Goal: Task Accomplishment & Management: Manage account settings

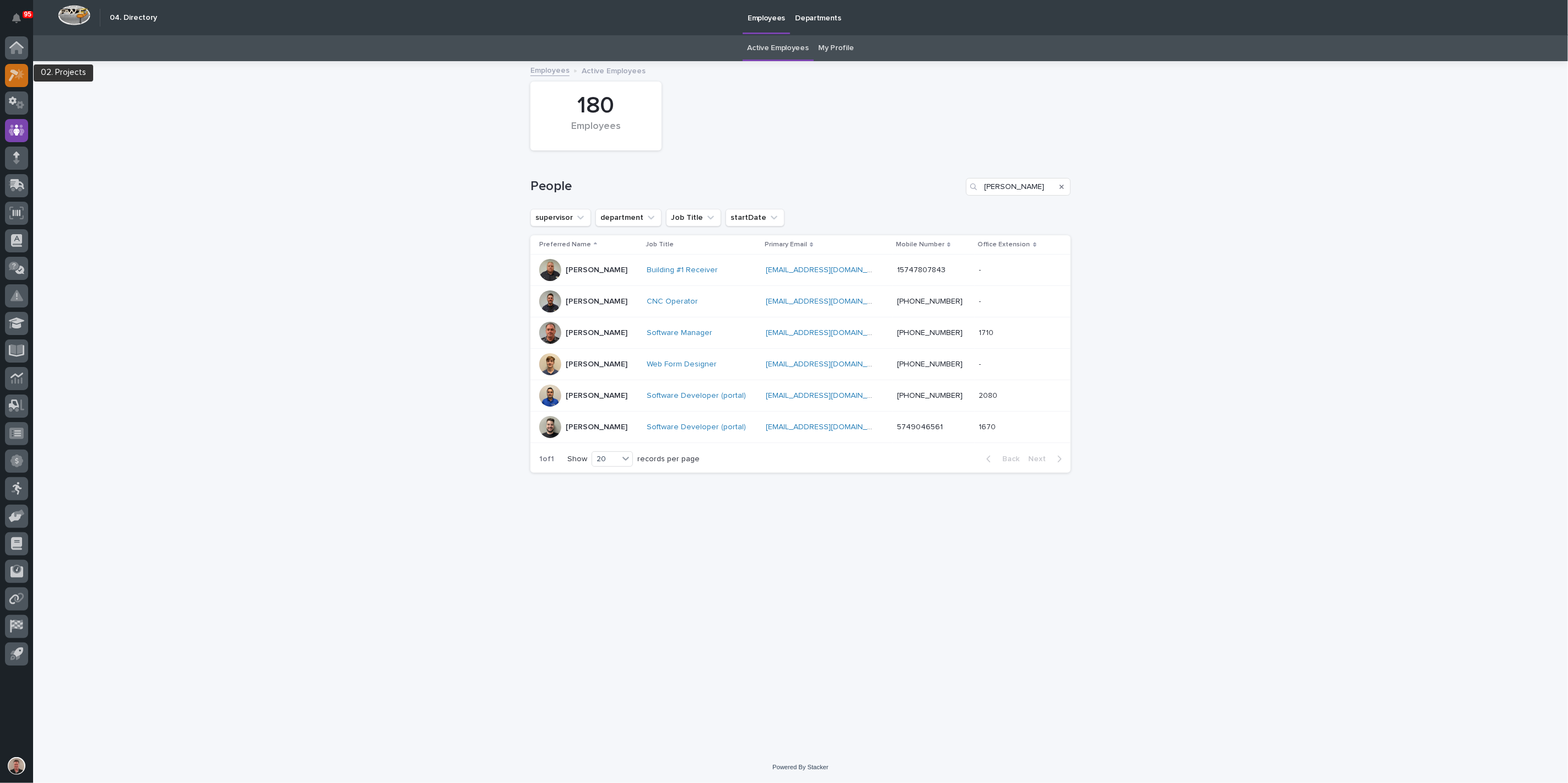
click at [9, 80] on icon at bounding box center [16, 75] width 16 height 12
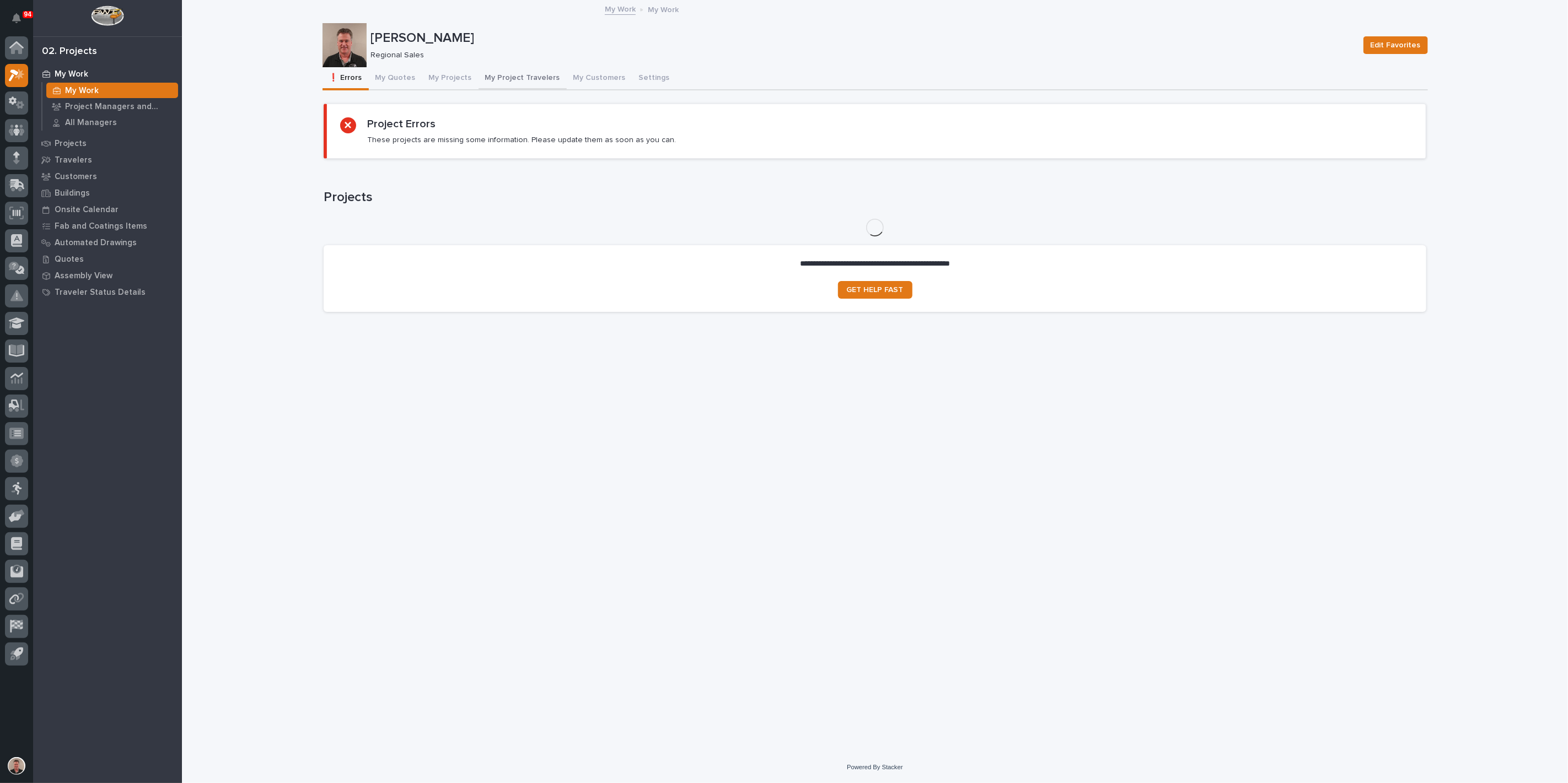
click at [546, 87] on button "My Project Travelers" at bounding box center [522, 79] width 88 height 23
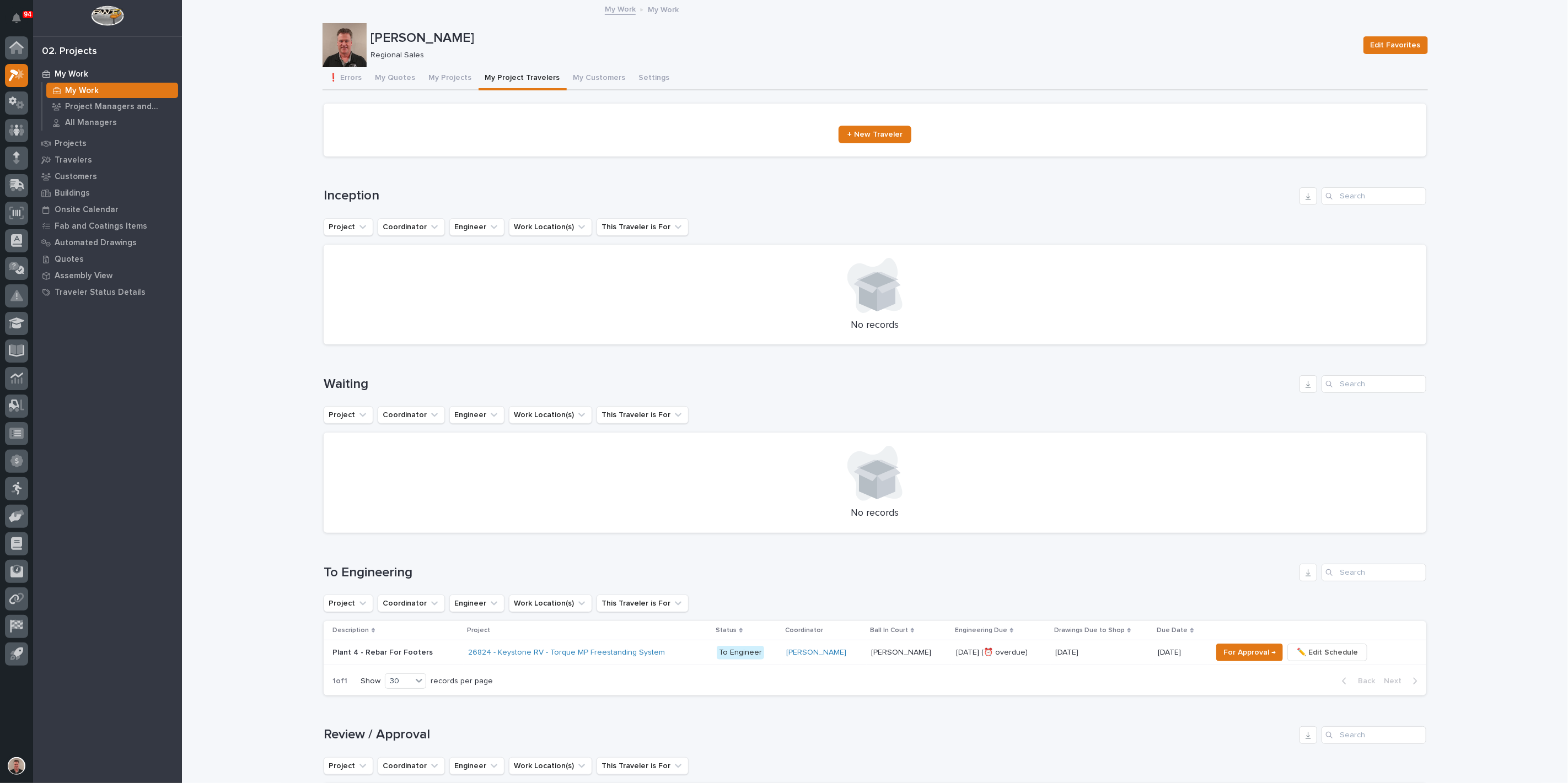
click at [871, 139] on span "+ New Traveler" at bounding box center [874, 135] width 55 height 8
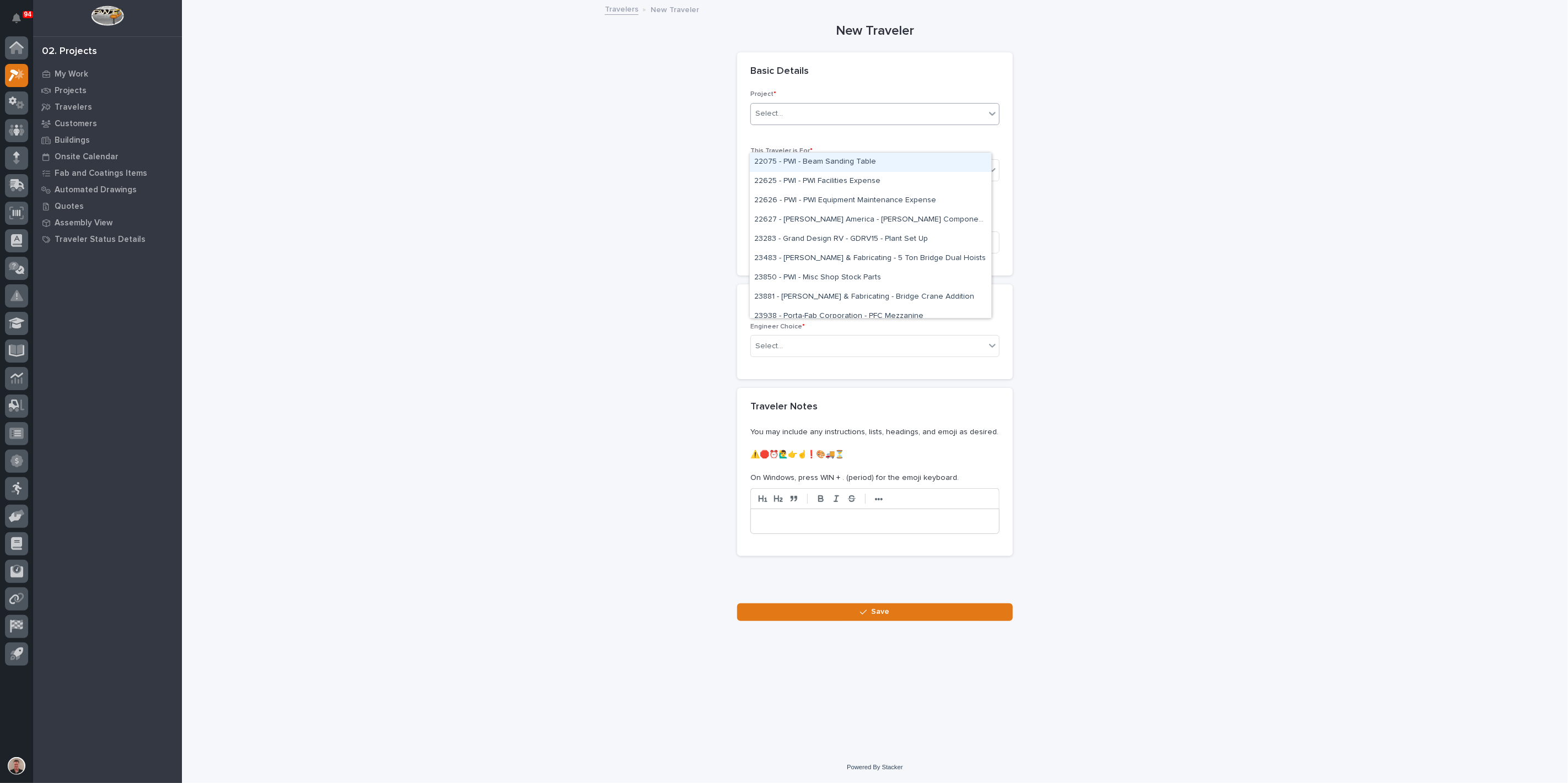
click at [806, 123] on div "Select..." at bounding box center [867, 113] width 235 height 18
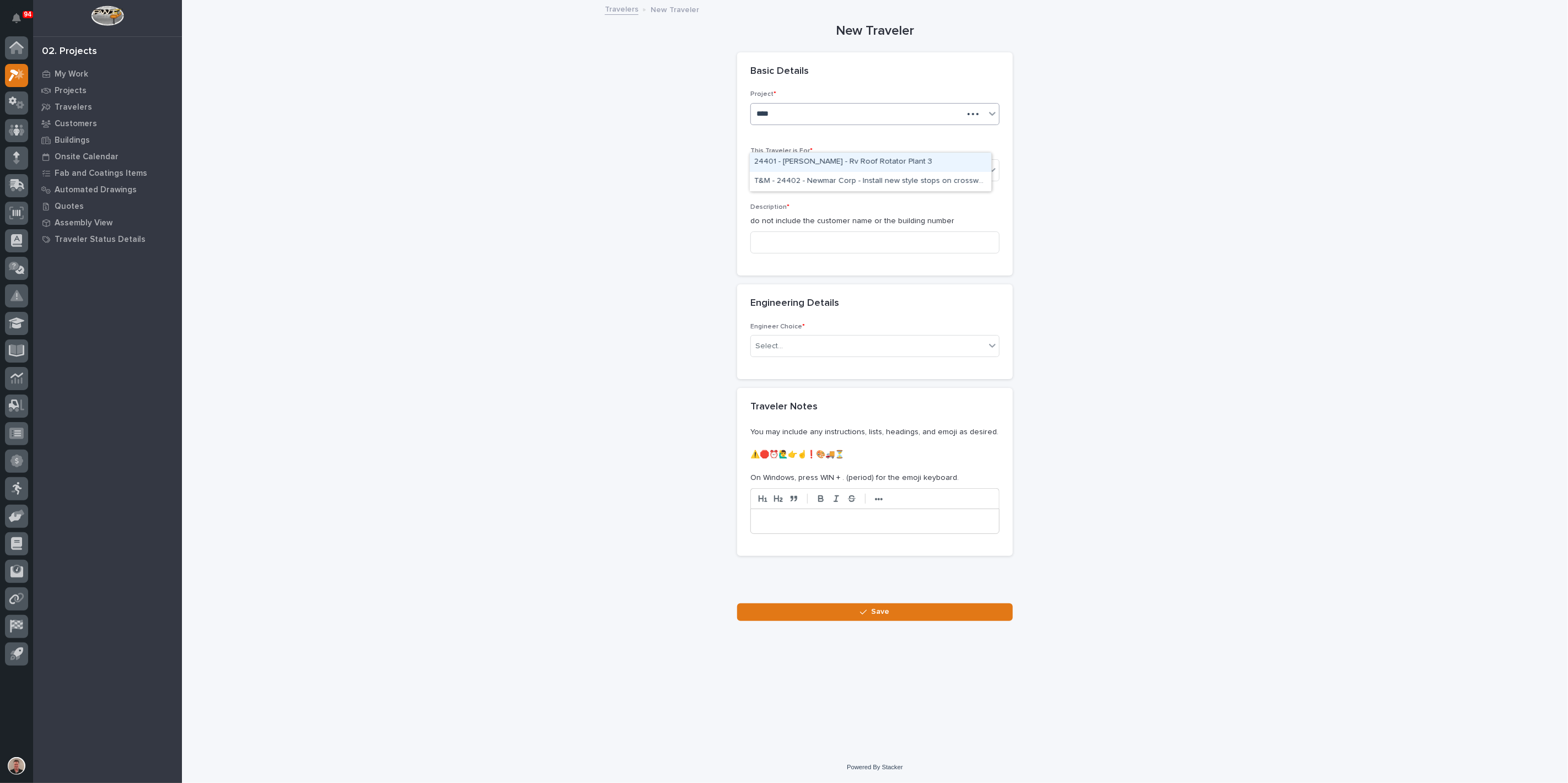
type input "*****"
click at [801, 163] on div "24401 - [PERSON_NAME] - Rv Roof Rotator Plant 3" at bounding box center [871, 162] width 242 height 19
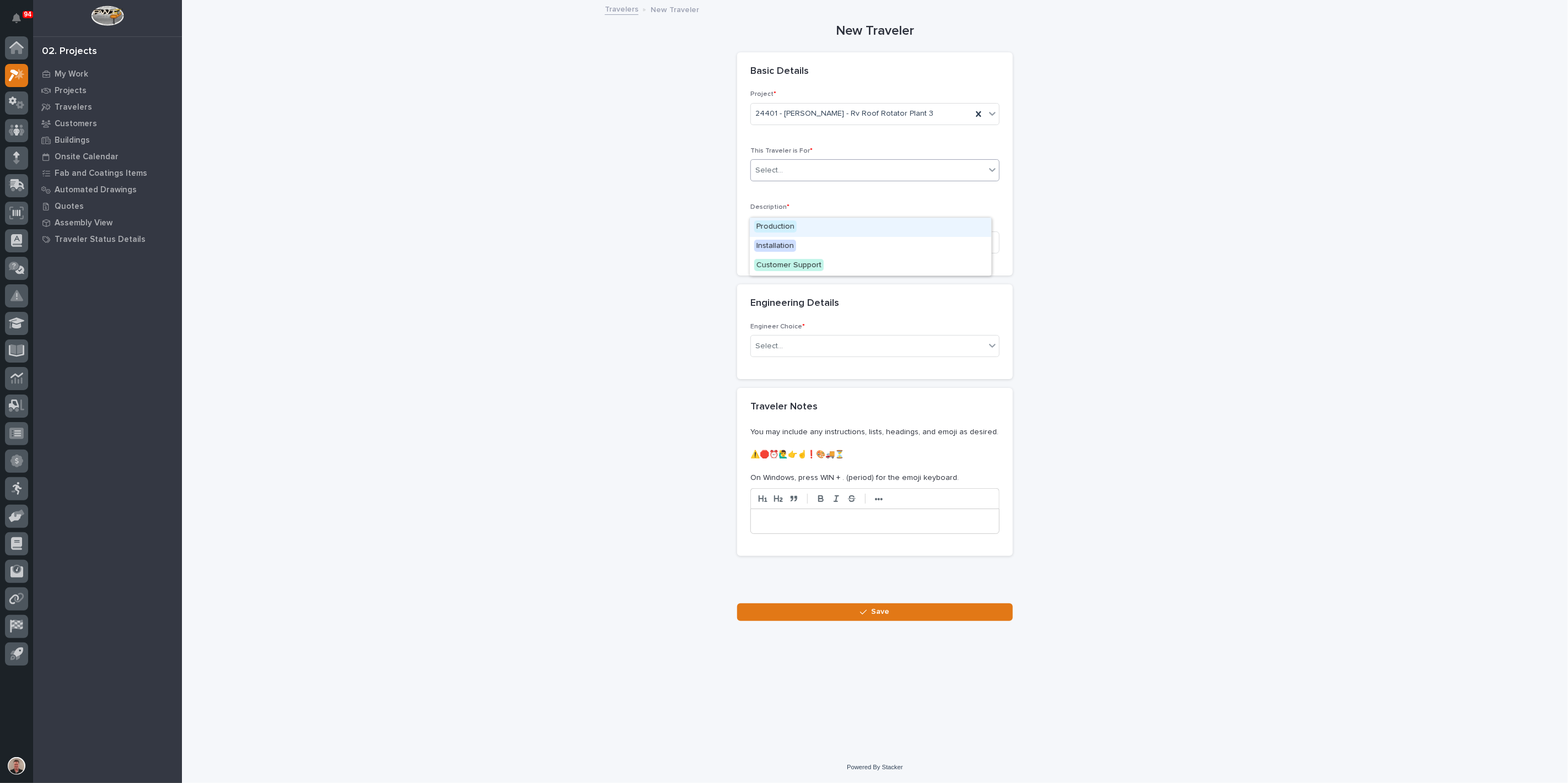
click at [800, 180] on div "Select..." at bounding box center [867, 170] width 235 height 18
click at [796, 224] on span "Production" at bounding box center [775, 227] width 42 height 12
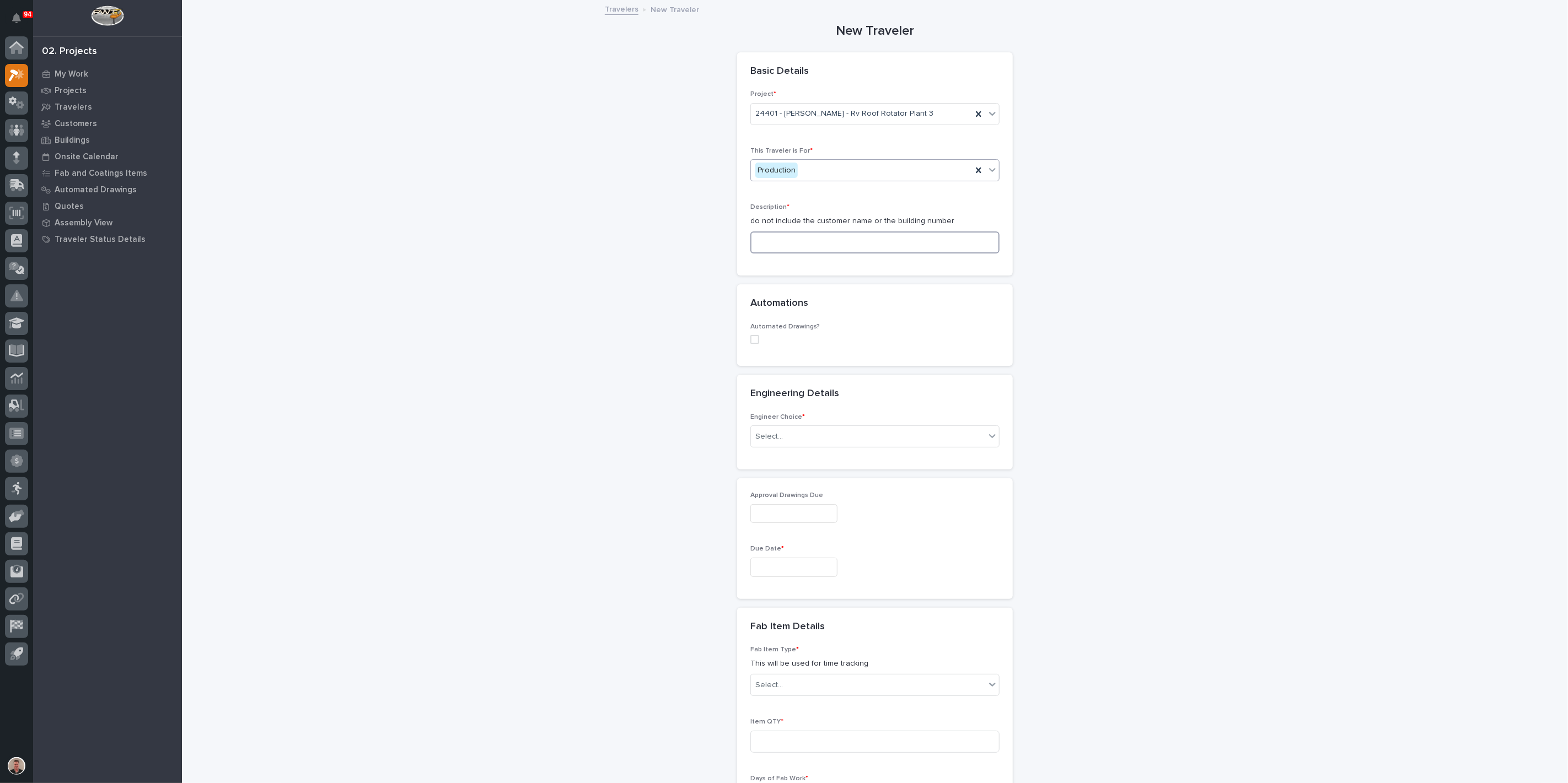
click at [784, 253] on input at bounding box center [875, 242] width 249 height 22
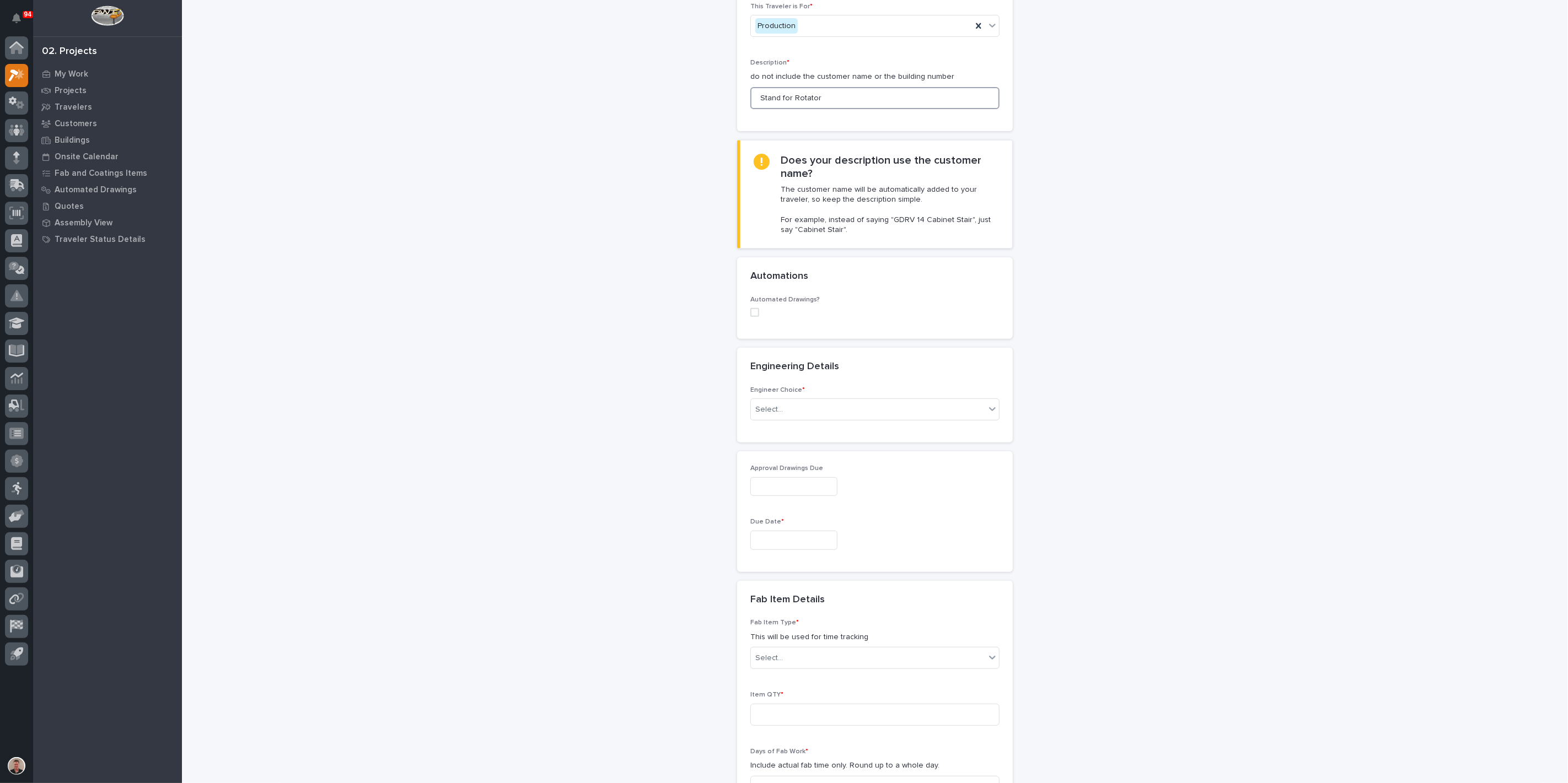
scroll to position [184, 0]
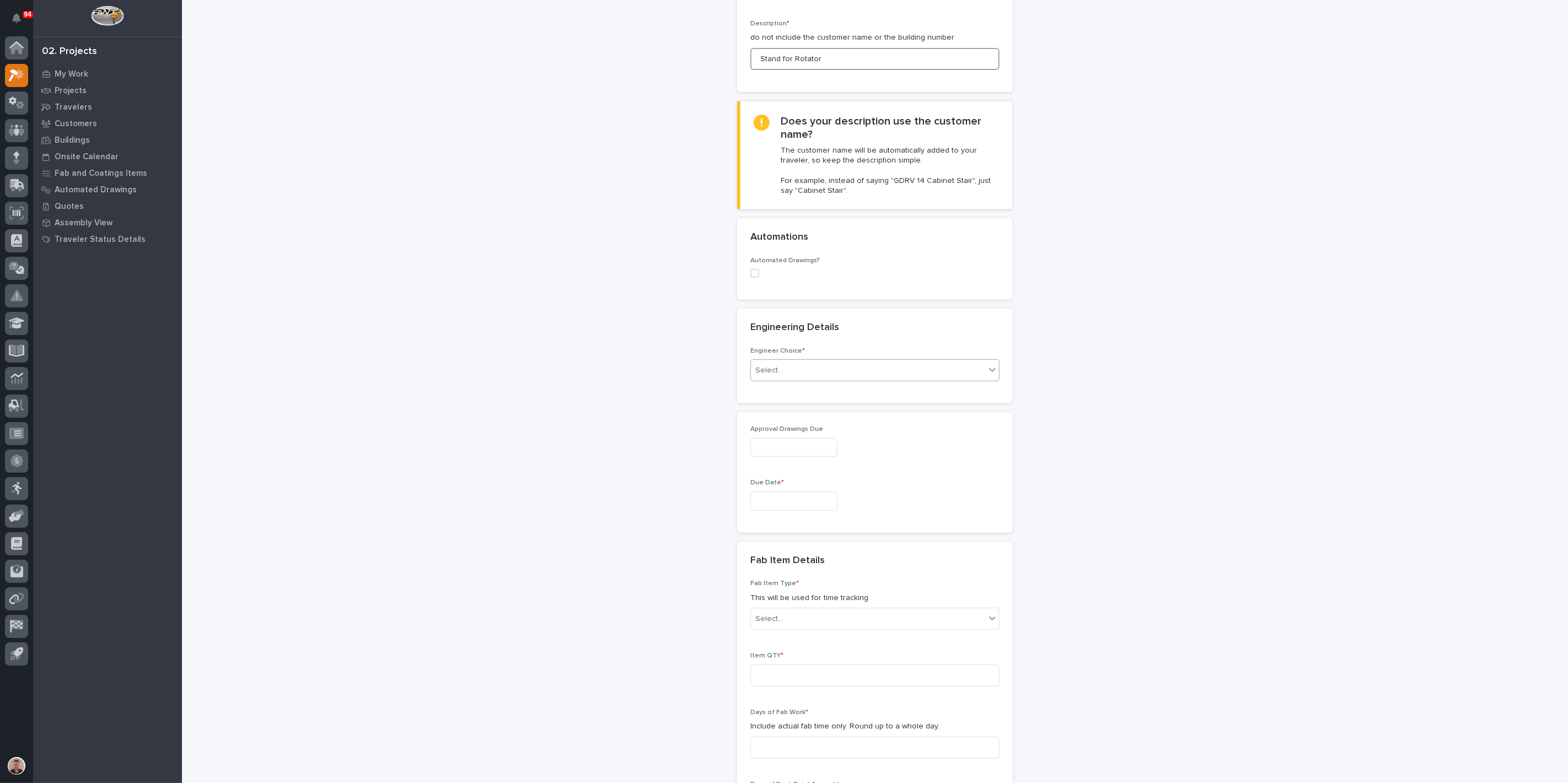
type input "Stand for Rotator"
click at [789, 379] on div "Select..." at bounding box center [867, 370] width 235 height 18
click at [798, 552] on div "I want my coordinator to choose an engineer" at bounding box center [871, 551] width 242 height 19
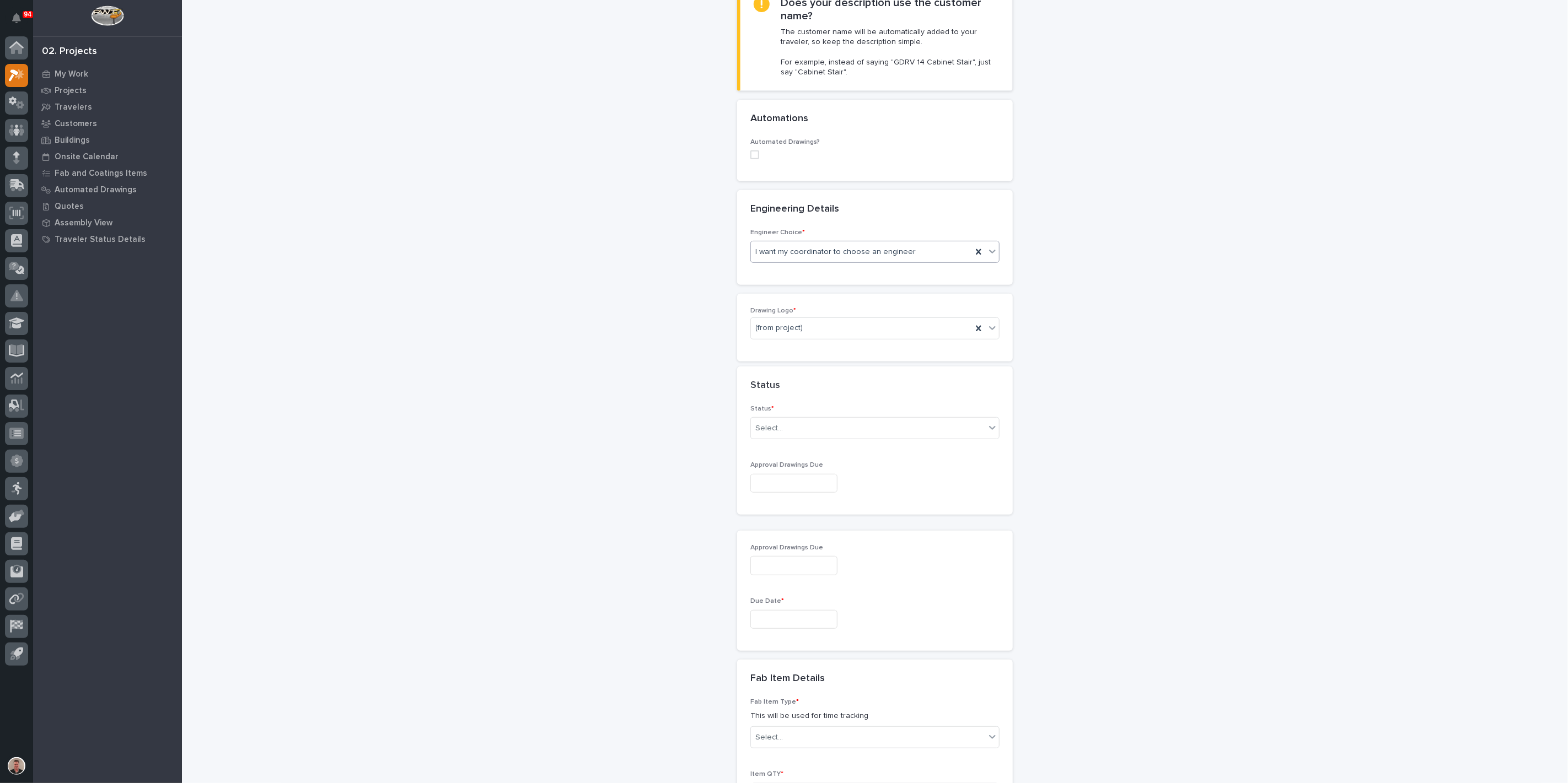
scroll to position [323, 0]
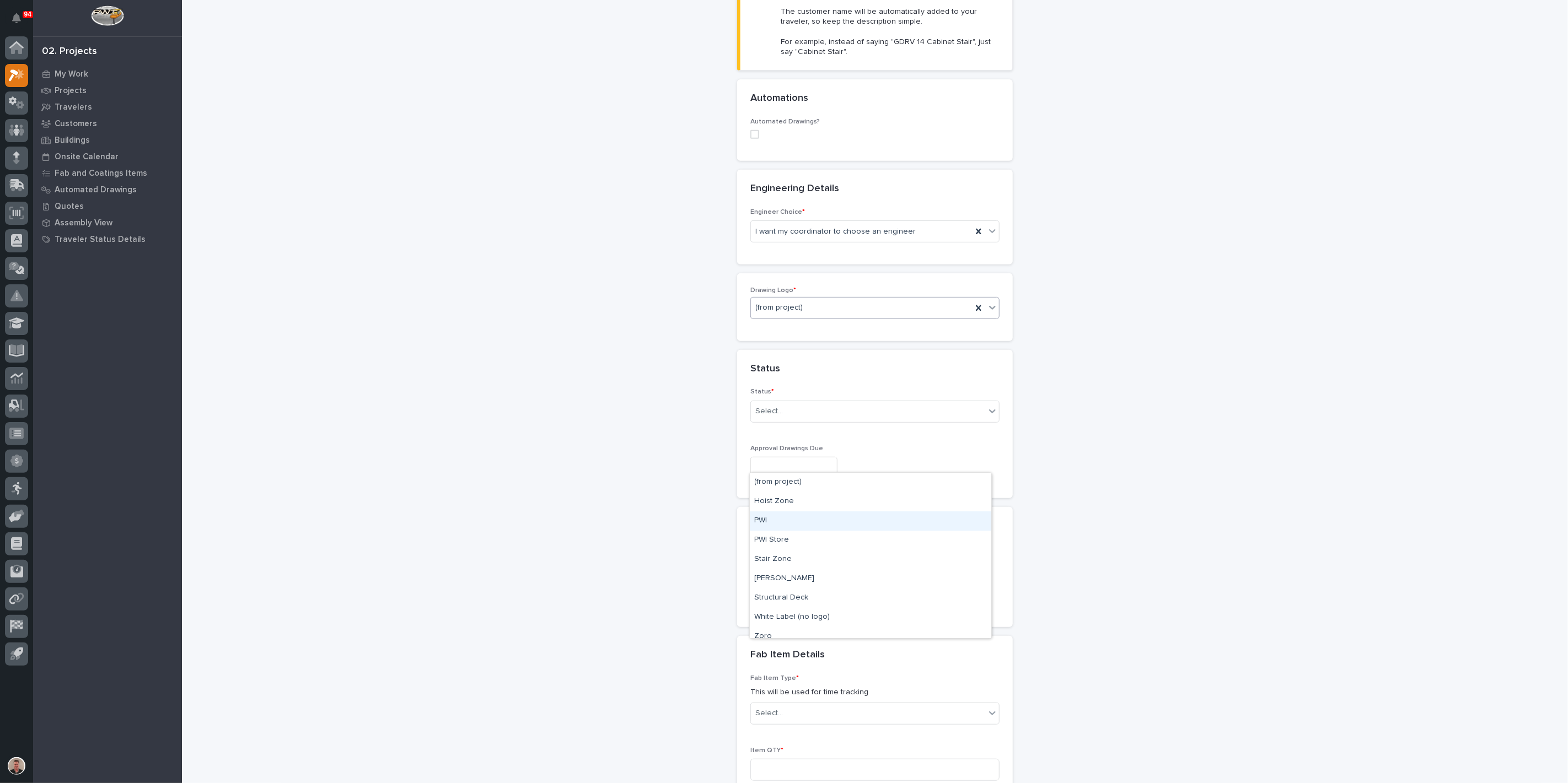
click at [788, 519] on div "PWI" at bounding box center [871, 520] width 242 height 19
click at [798, 421] on div "Select..." at bounding box center [867, 411] width 235 height 18
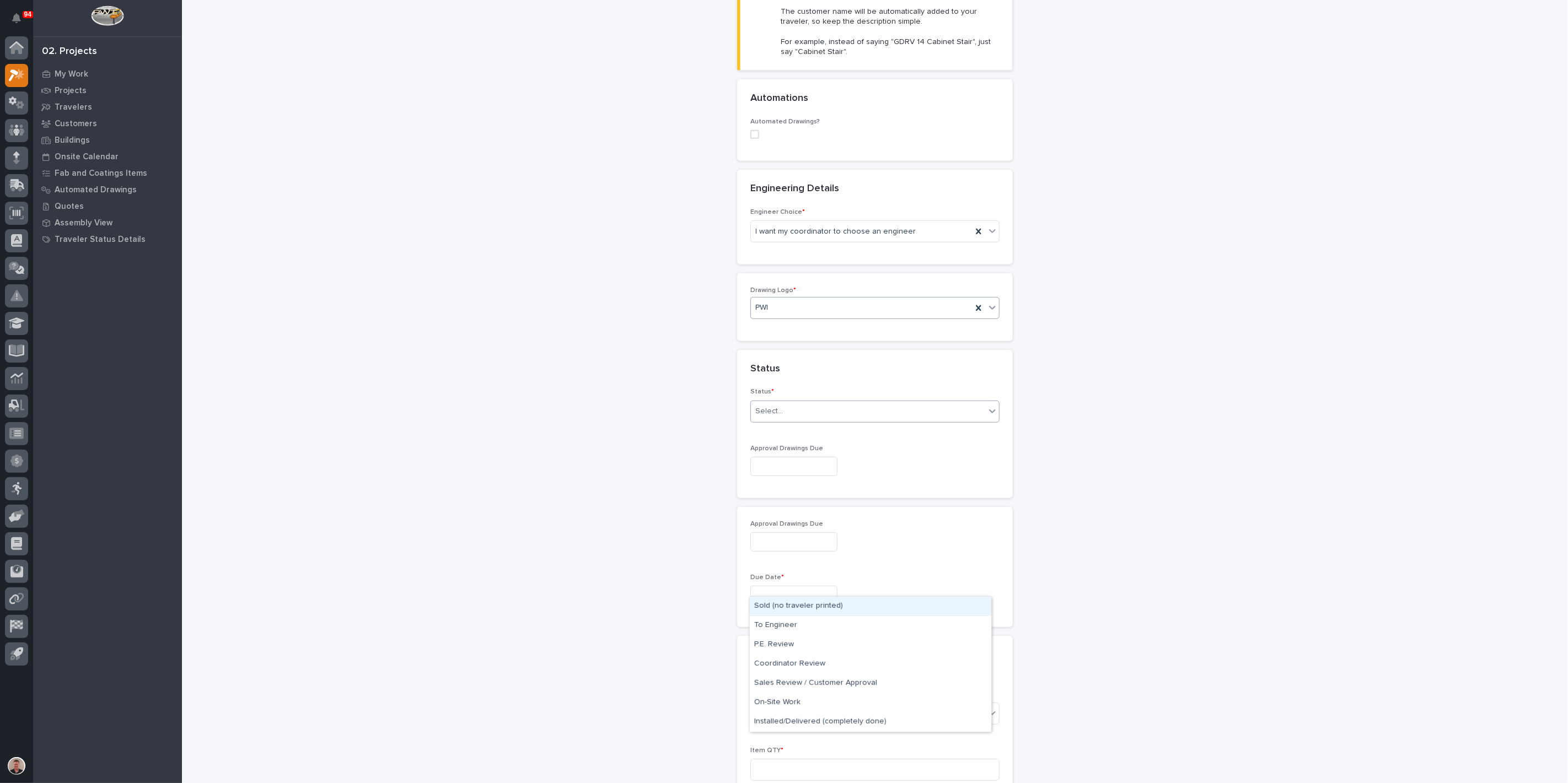
click at [799, 608] on div "Sold (no traveler printed)" at bounding box center [871, 606] width 242 height 19
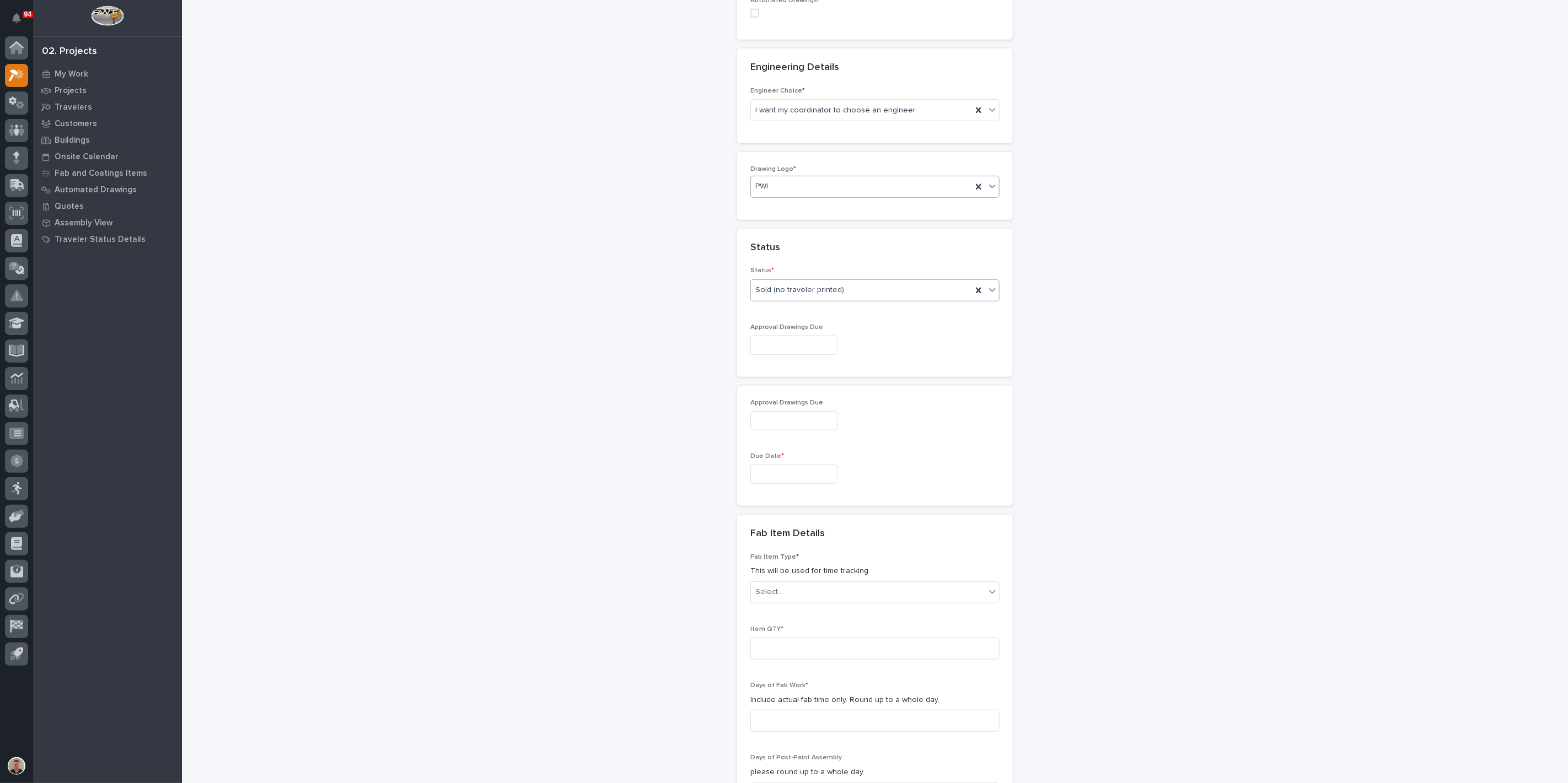
scroll to position [445, 0]
click at [789, 354] on input "text" at bounding box center [794, 344] width 87 height 19
click at [803, 468] on div "27" at bounding box center [810, 471] width 15 height 15
type input "**********"
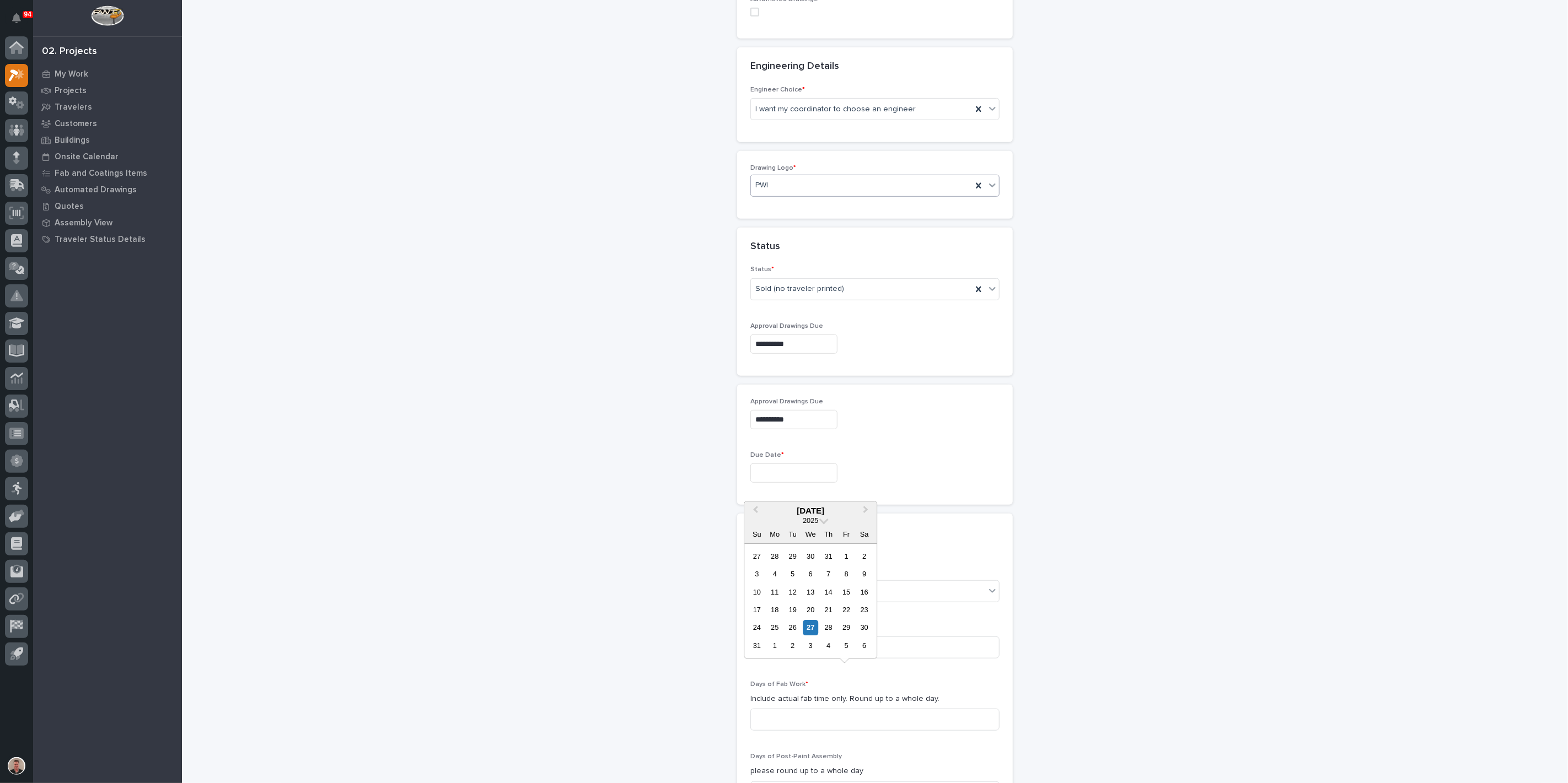
click at [782, 483] on input "text" at bounding box center [794, 473] width 87 height 19
click at [839, 620] on div "29" at bounding box center [846, 627] width 15 height 15
type input "**********"
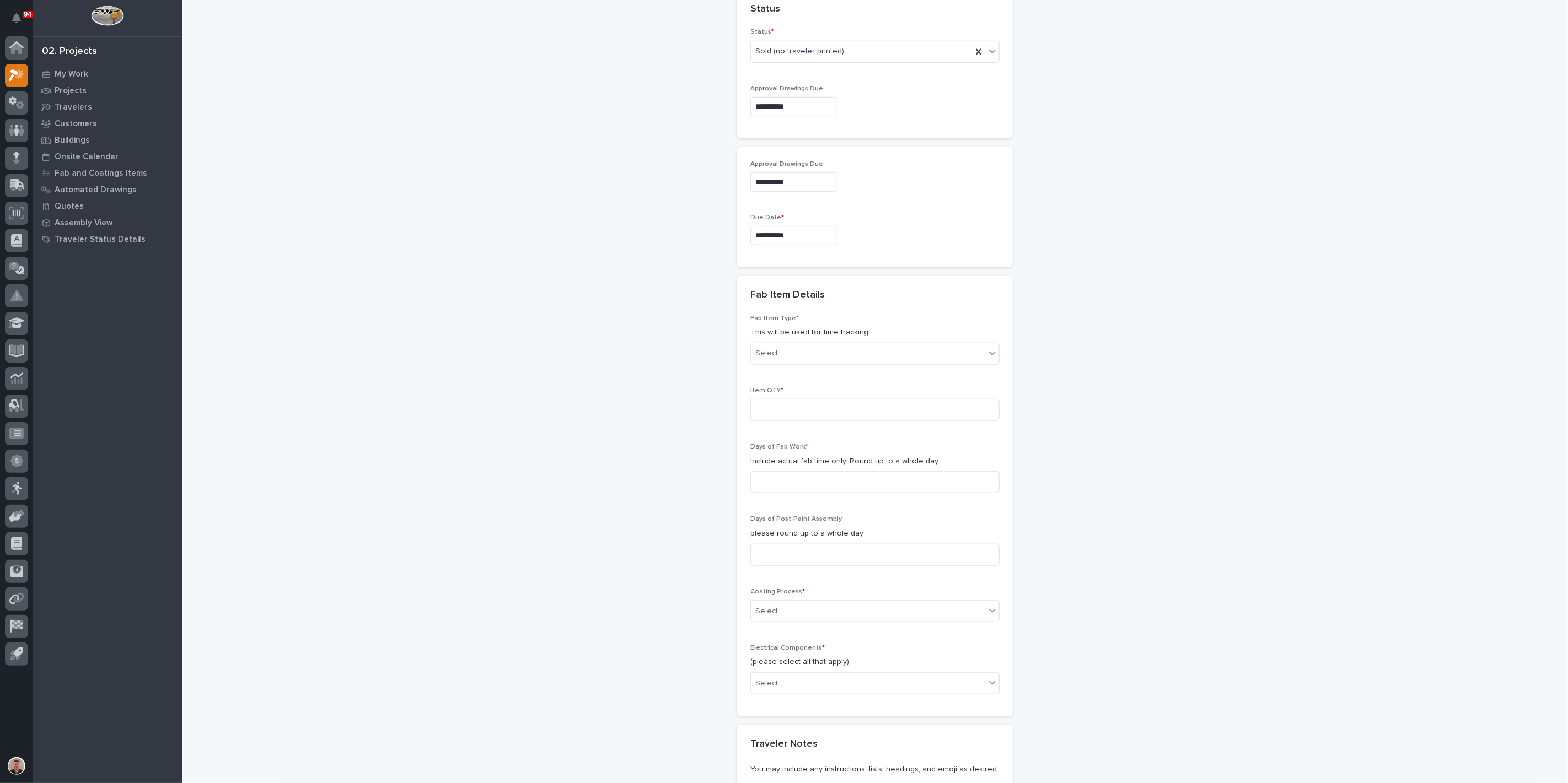
scroll to position [690, 0]
click at [798, 355] on div "Select..." at bounding box center [867, 346] width 235 height 18
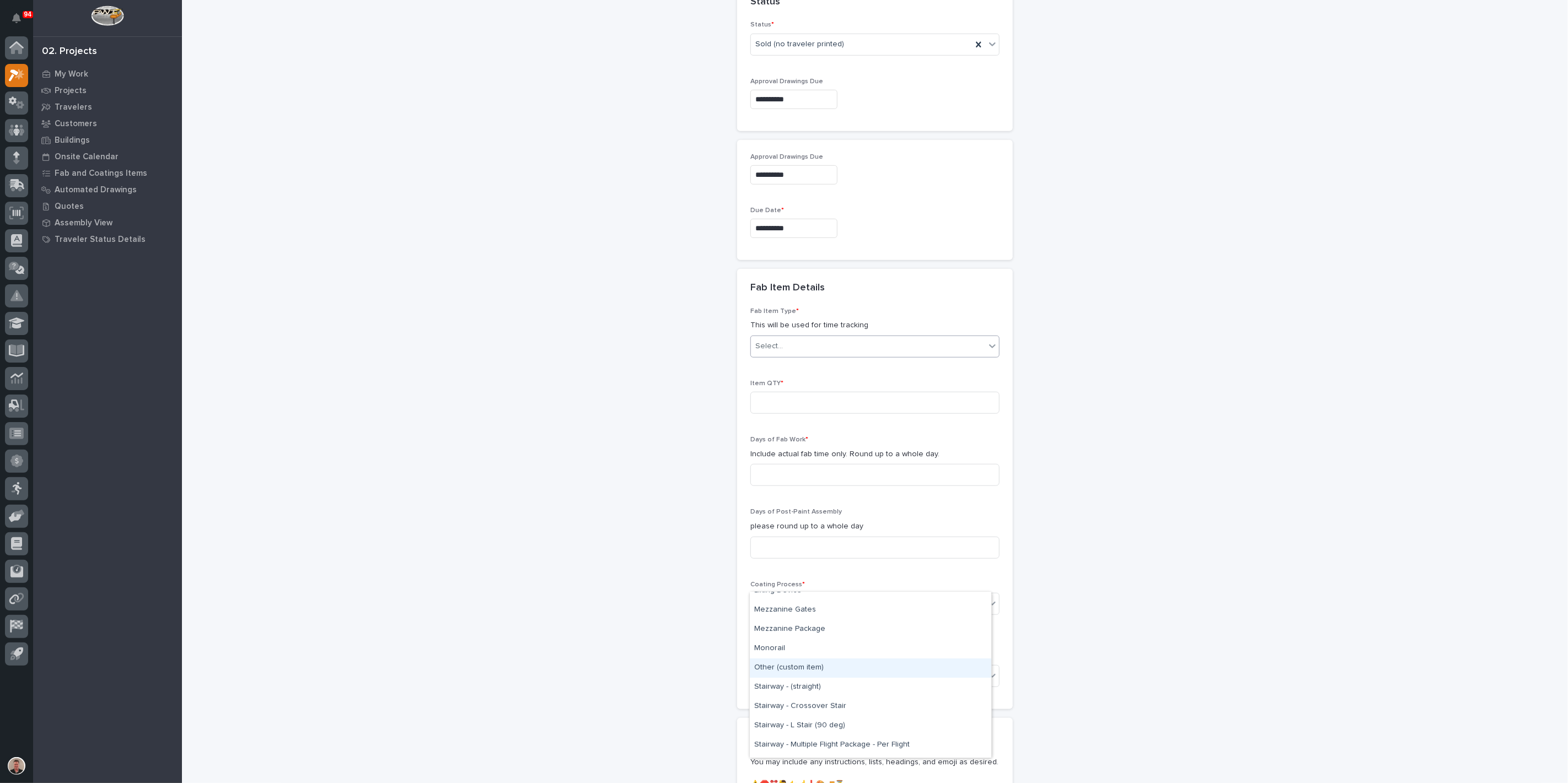
click at [799, 668] on div "Other (custom item)" at bounding box center [871, 668] width 242 height 19
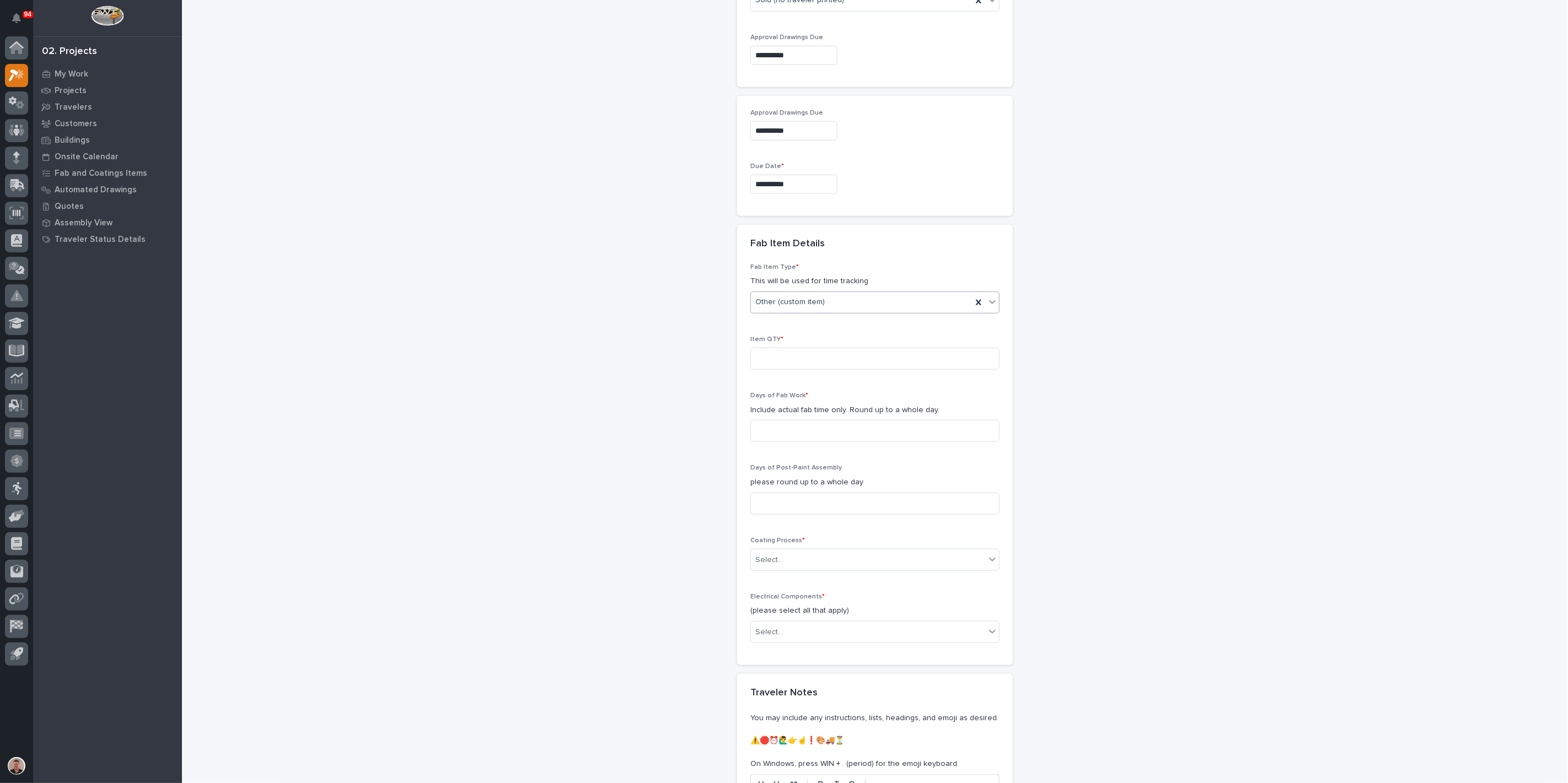
scroll to position [750, 0]
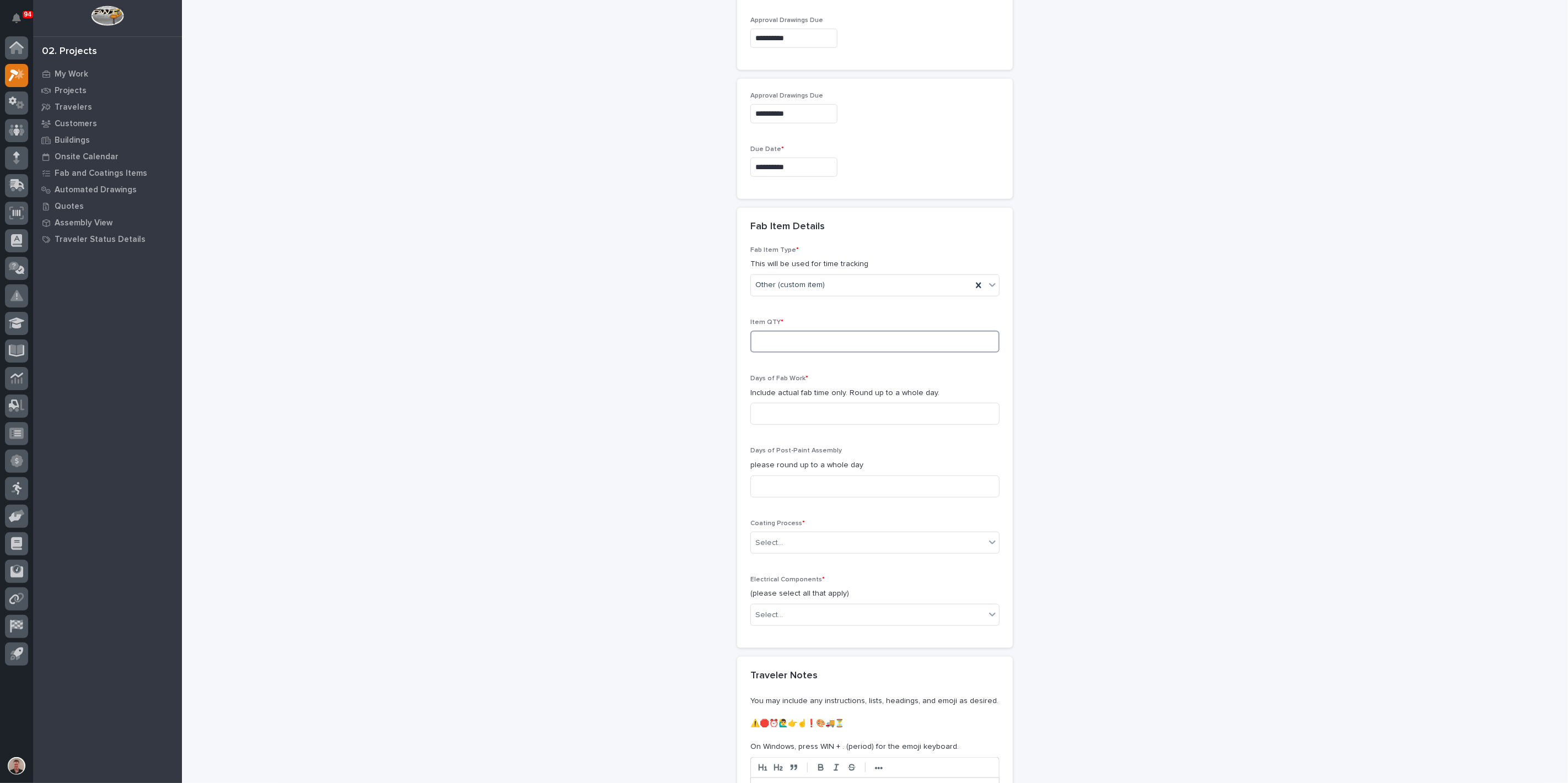
click at [786, 353] on input at bounding box center [875, 341] width 249 height 22
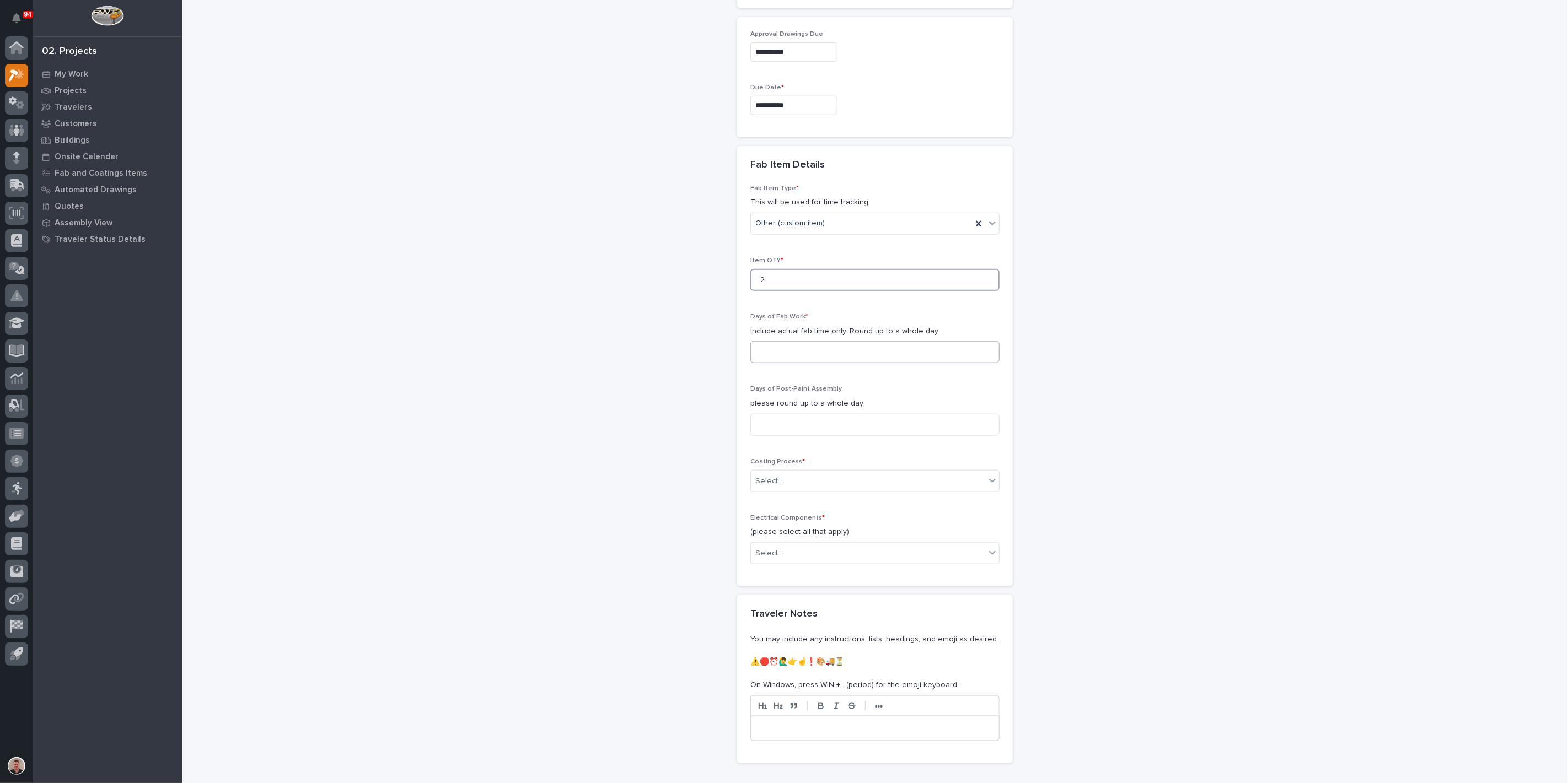
type input "2"
click at [782, 363] on input at bounding box center [875, 352] width 249 height 22
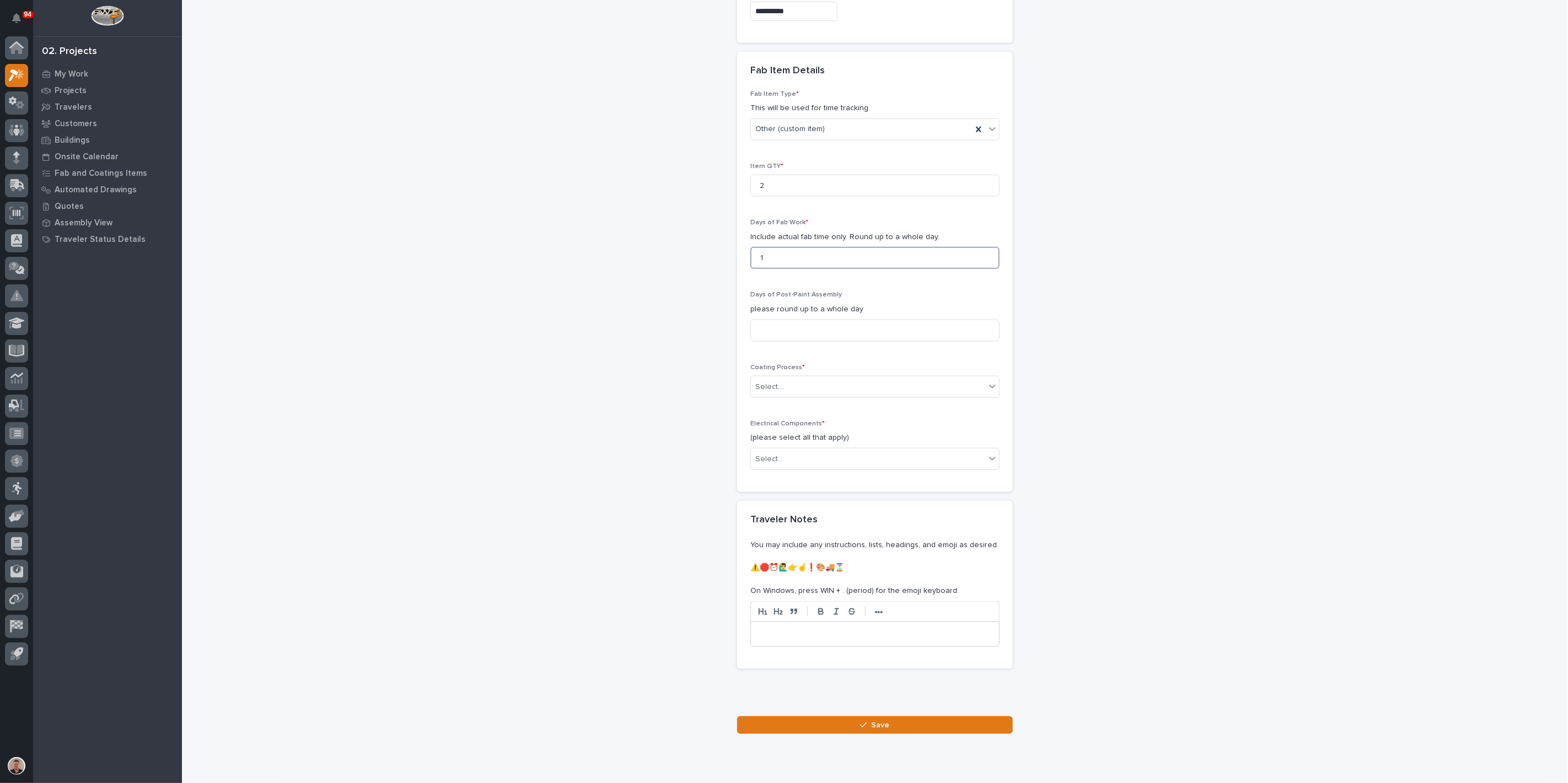
scroll to position [935, 0]
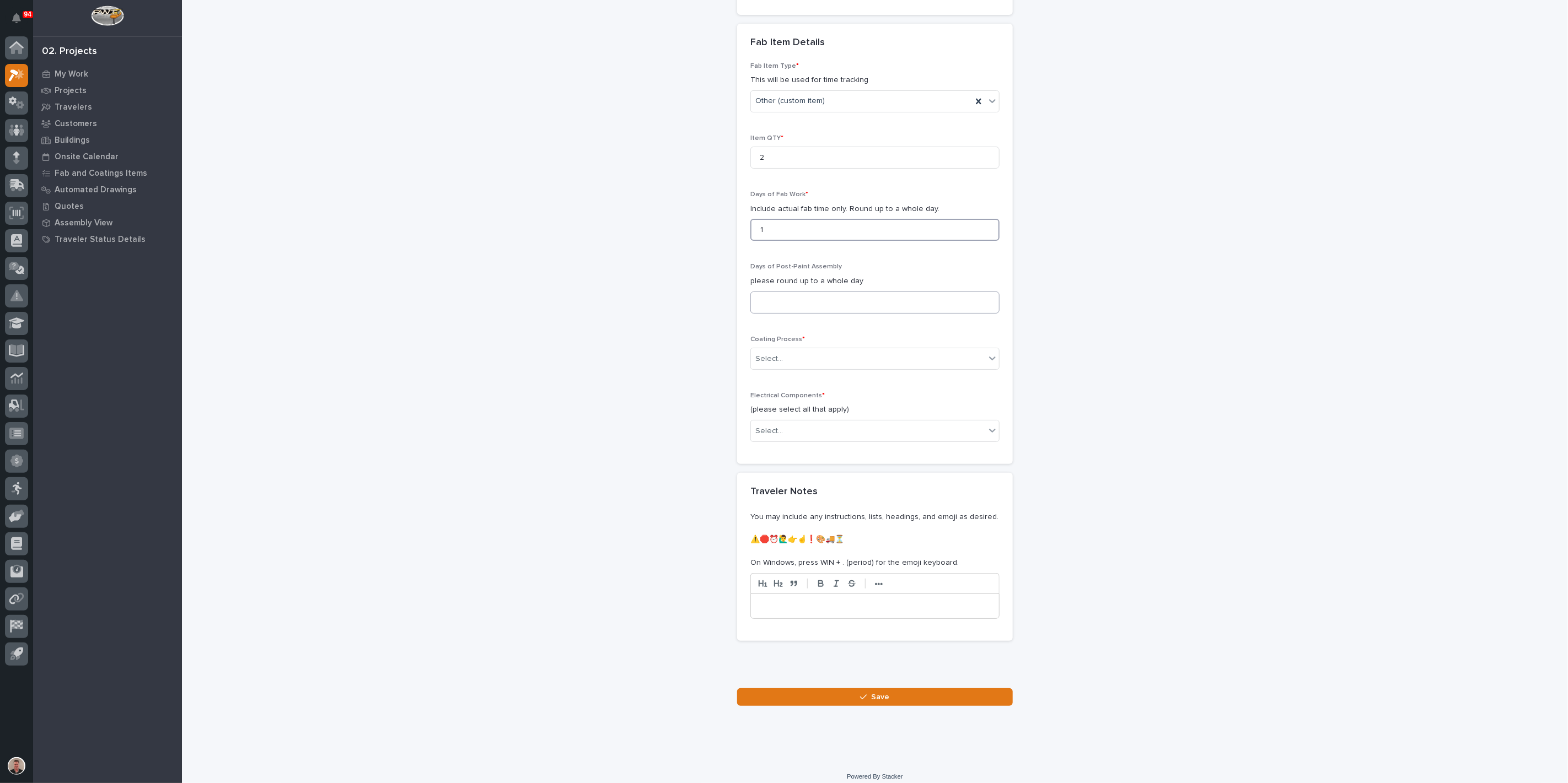
type input "1"
click at [777, 313] on input at bounding box center [875, 302] width 249 height 22
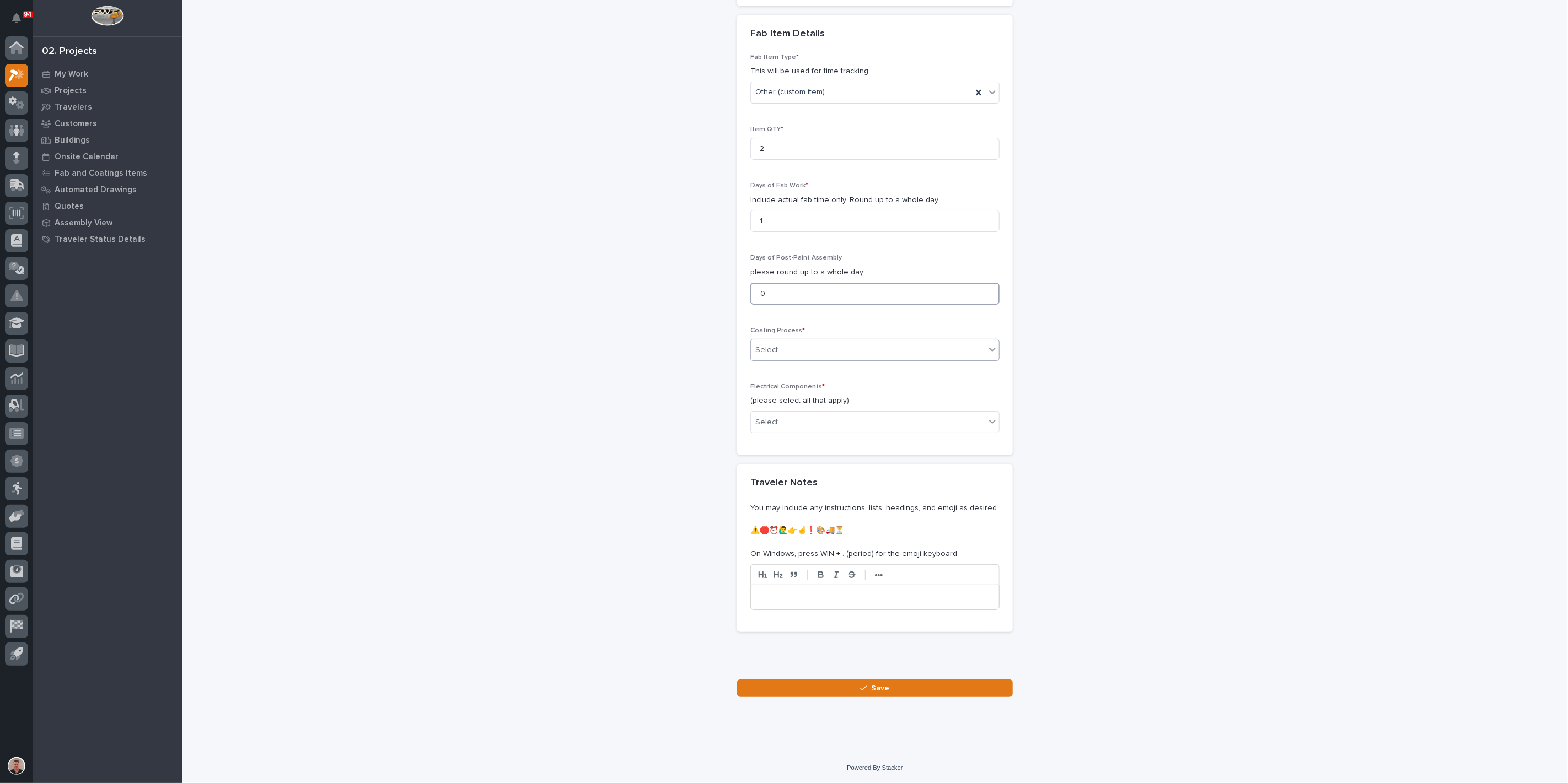
type input "0"
click at [772, 356] on div "Select..." at bounding box center [768, 350] width 27 height 12
click at [776, 635] on div "In-House Paint/Powder" at bounding box center [871, 631] width 242 height 19
click at [792, 432] on div "Select..." at bounding box center [867, 422] width 235 height 18
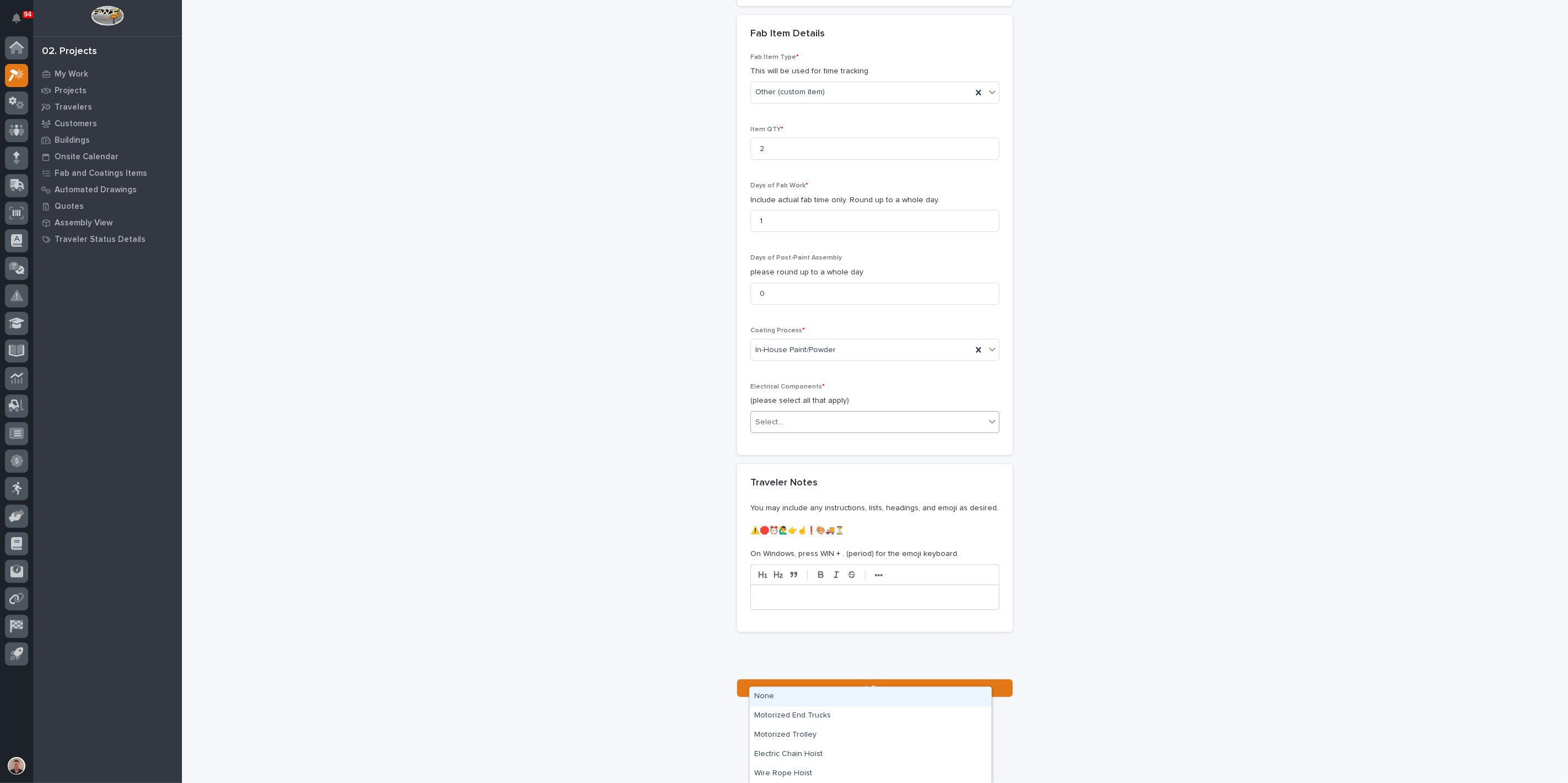
click at [782, 695] on div "None" at bounding box center [871, 697] width 242 height 19
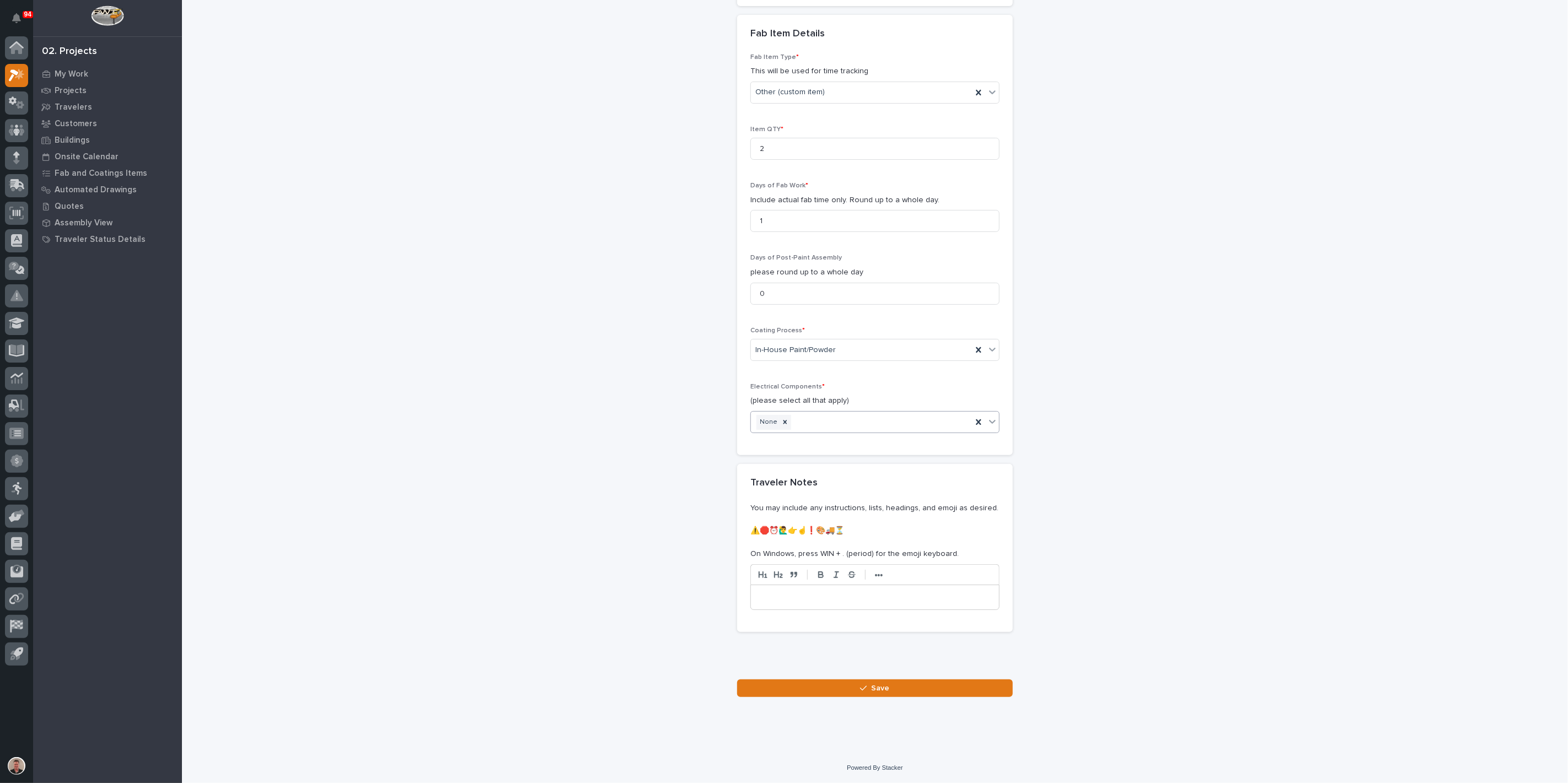
scroll to position [1302, 0]
click at [805, 697] on button "Save" at bounding box center [875, 688] width 276 height 18
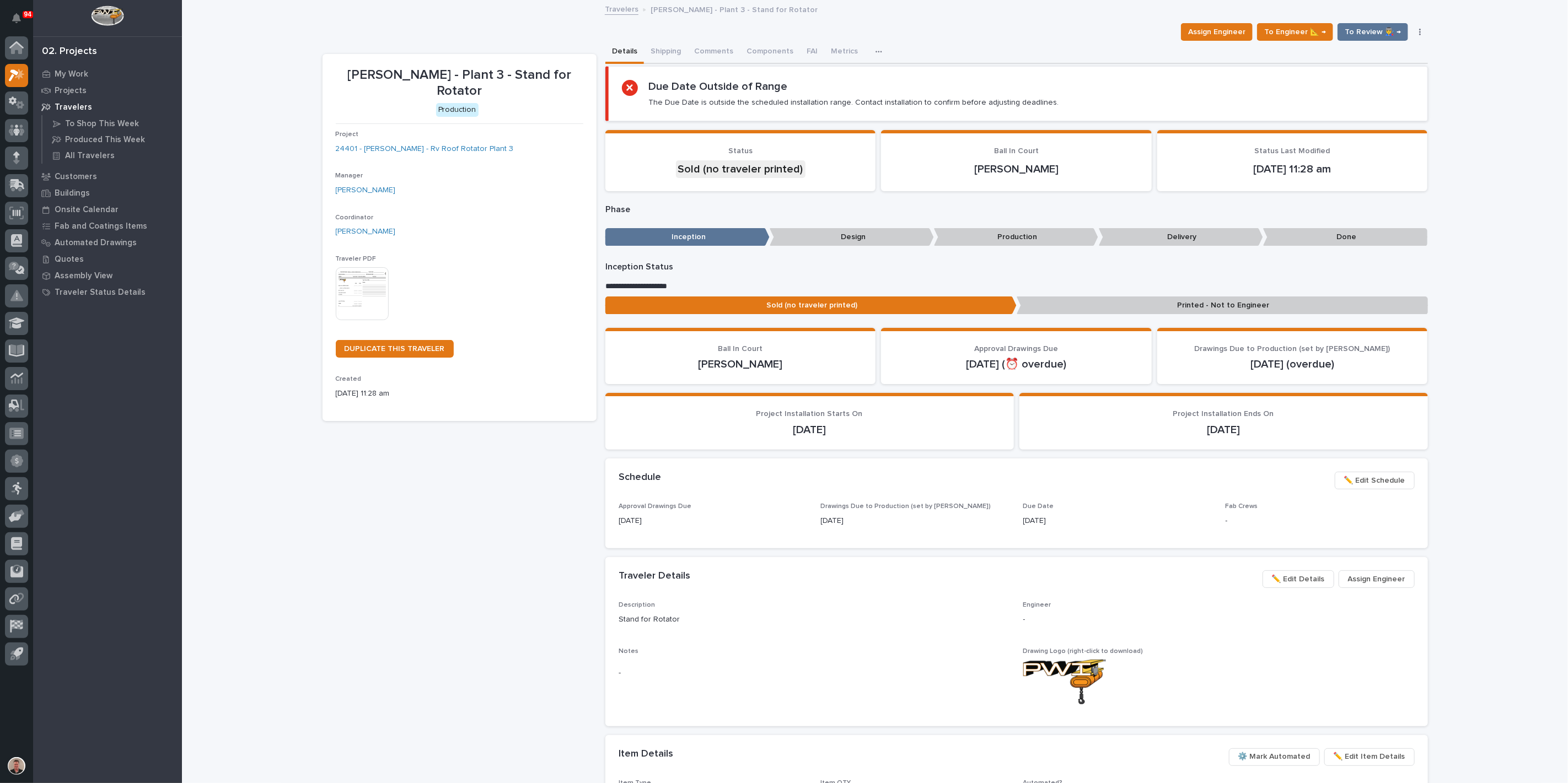
click at [360, 320] on img at bounding box center [362, 294] width 53 height 53
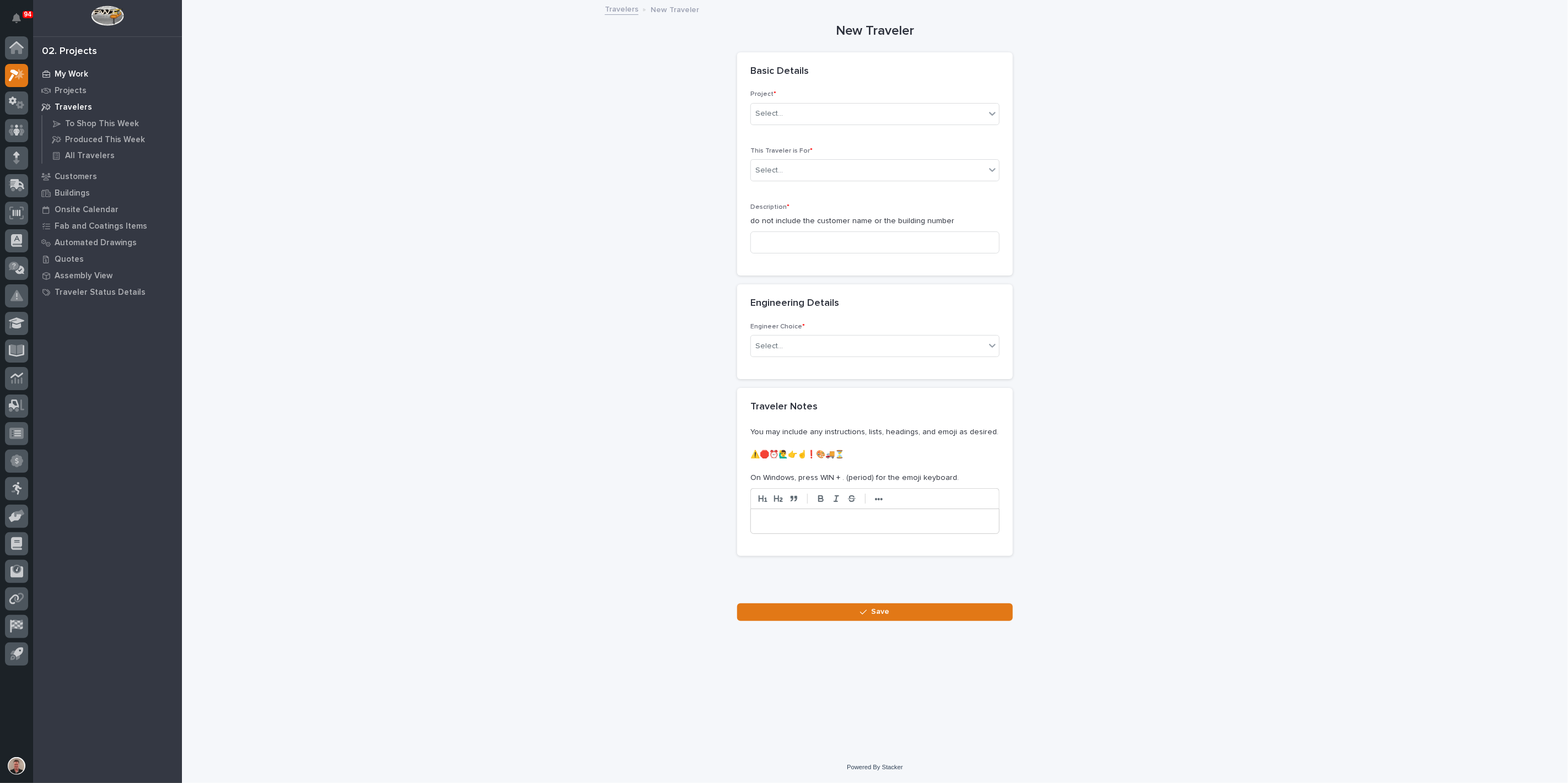
click at [77, 74] on p "My Work" at bounding box center [71, 74] width 34 height 10
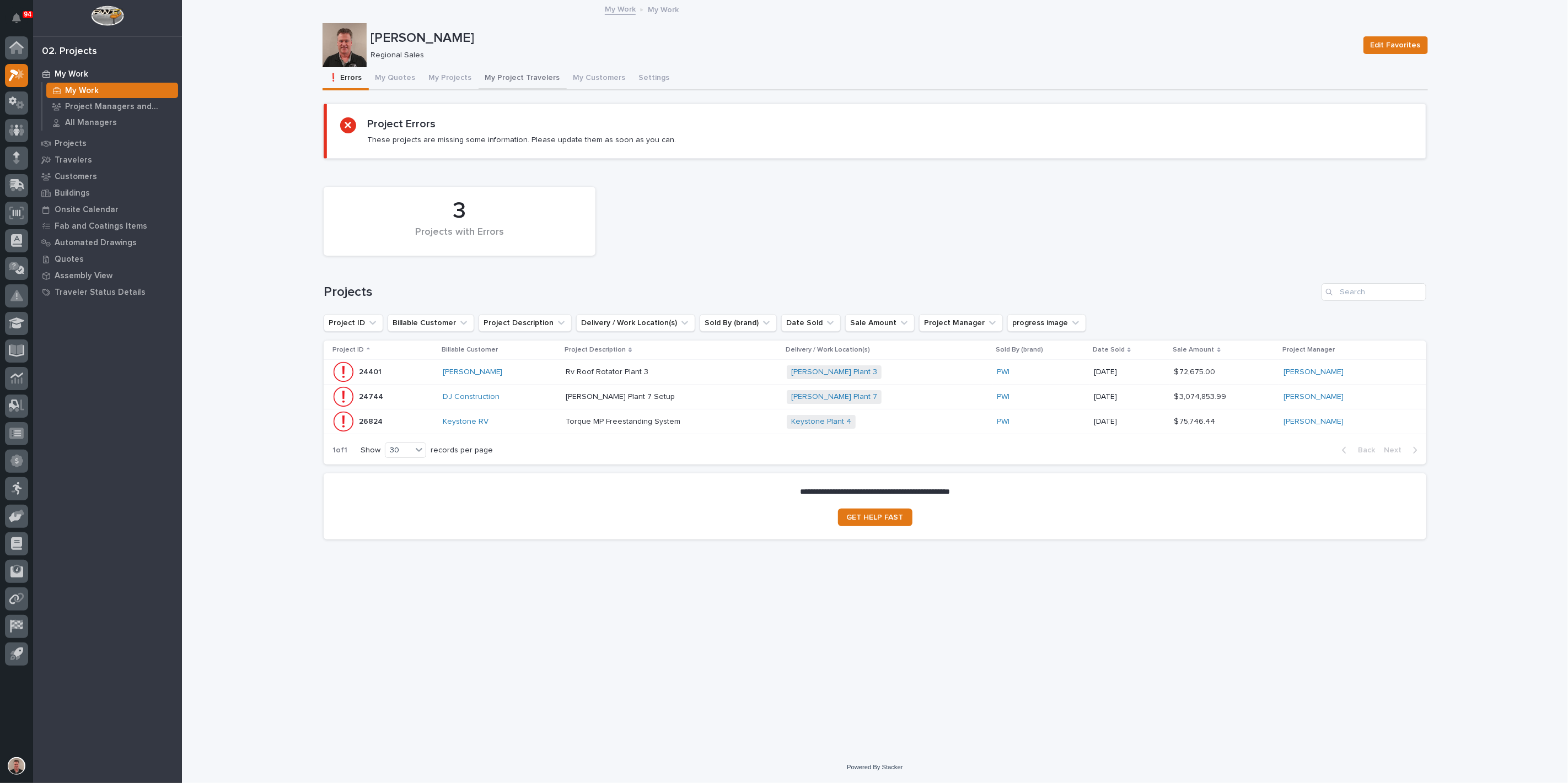
click at [546, 90] on button "My Project Travelers" at bounding box center [522, 79] width 88 height 23
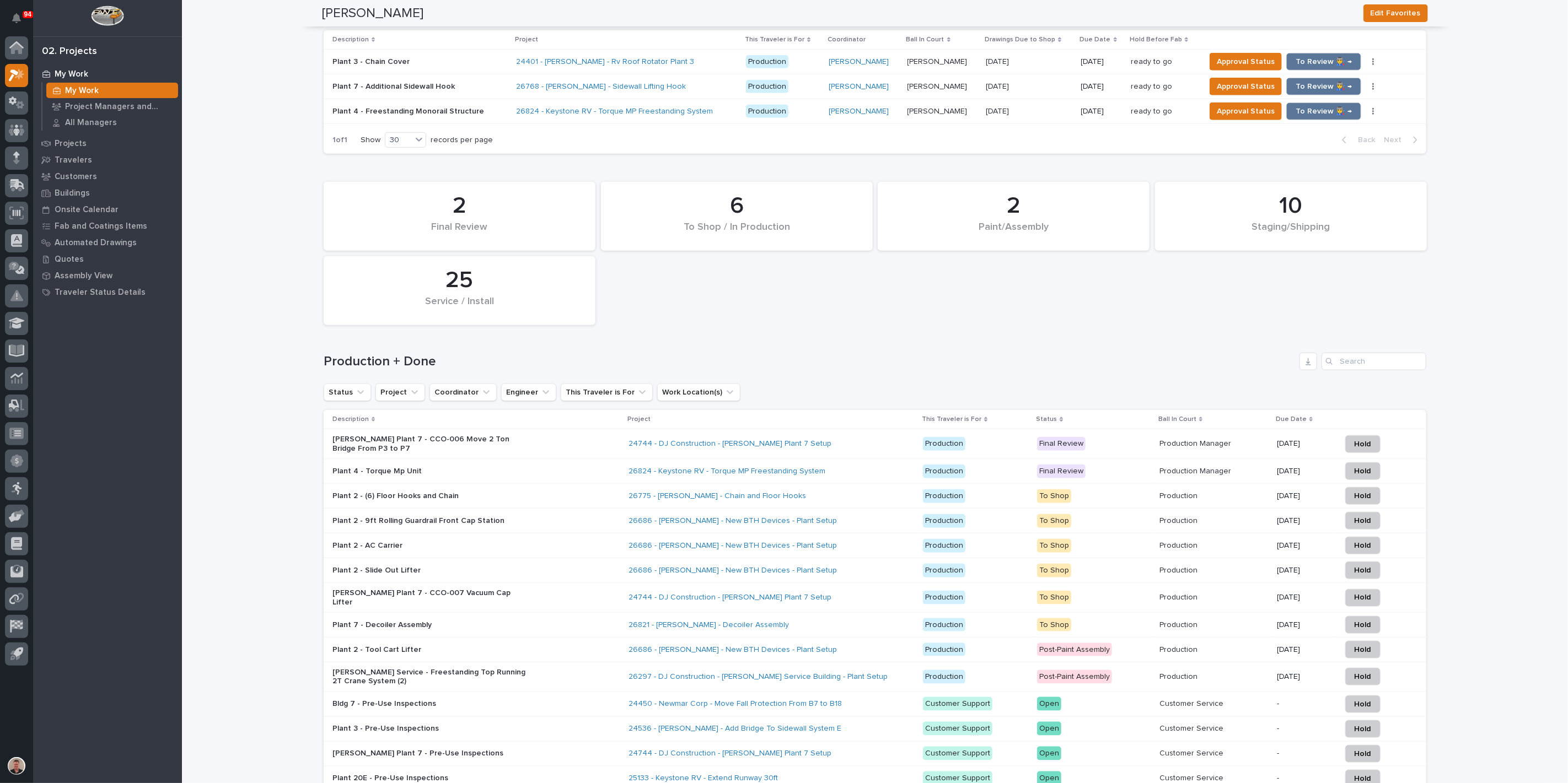
scroll to position [708, 0]
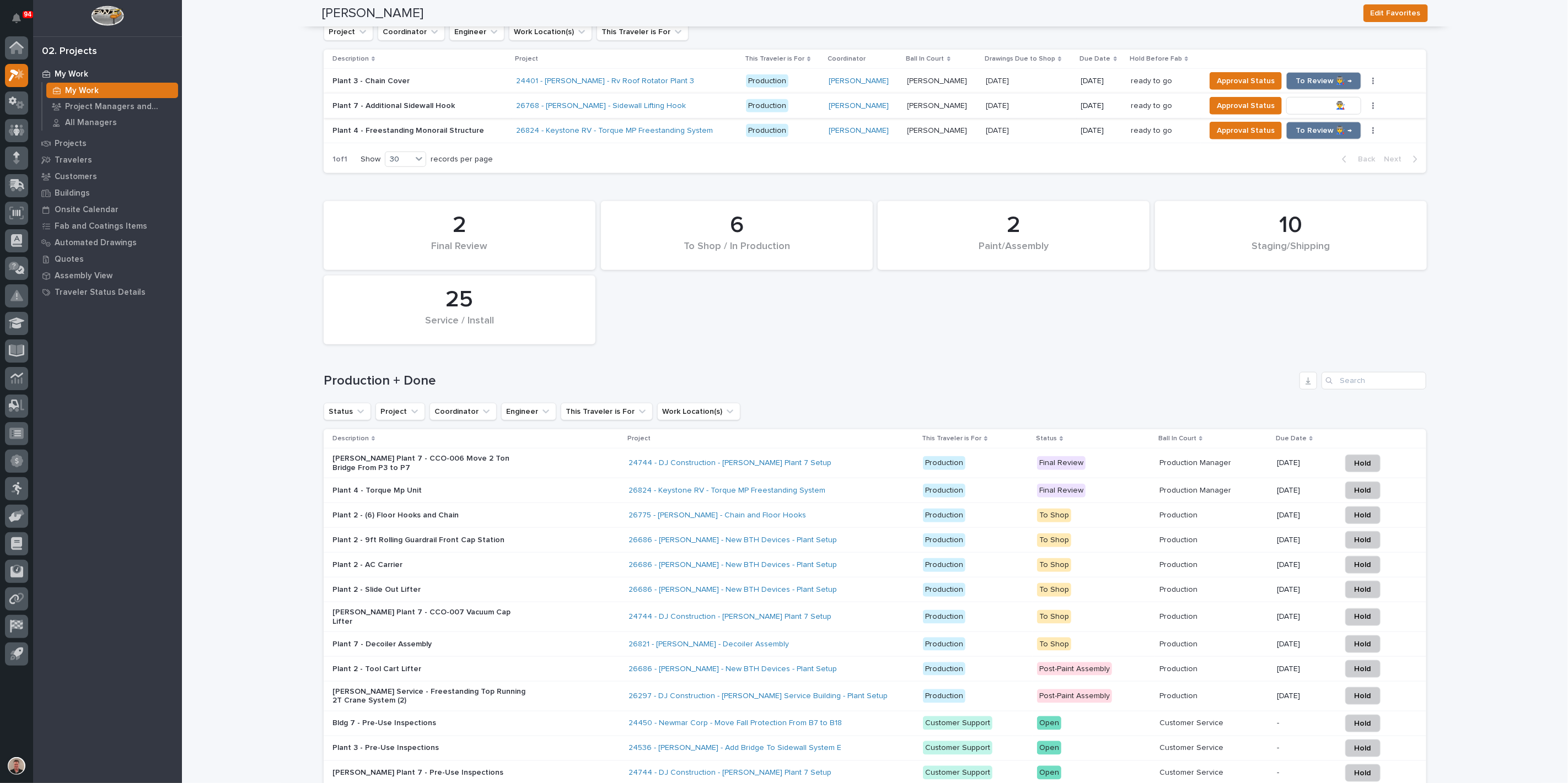
click at [1322, 112] on span "To Review 👨‍🏭 →" at bounding box center [1323, 105] width 56 height 13
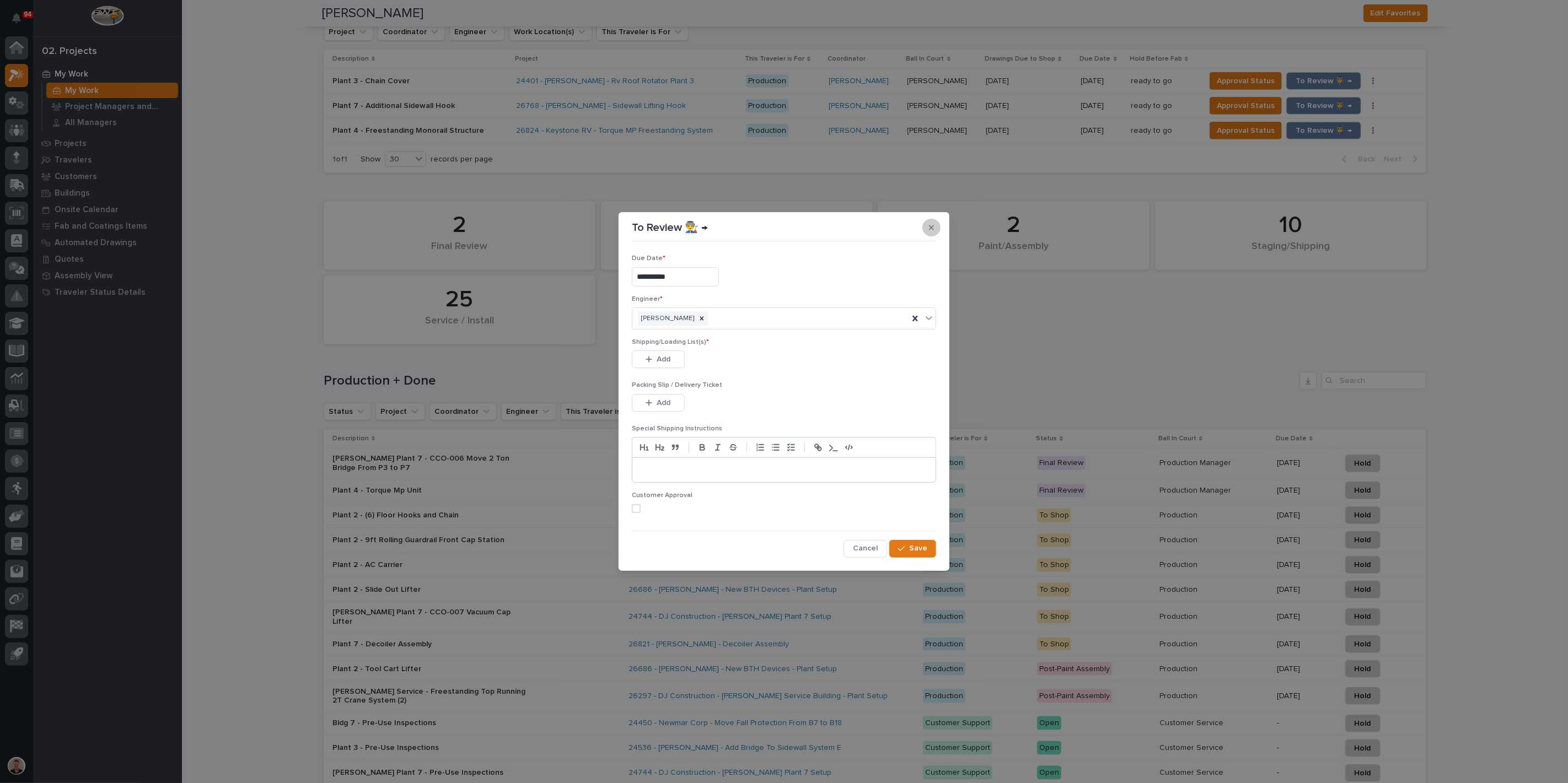
click at [929, 225] on icon "button" at bounding box center [931, 227] width 5 height 5
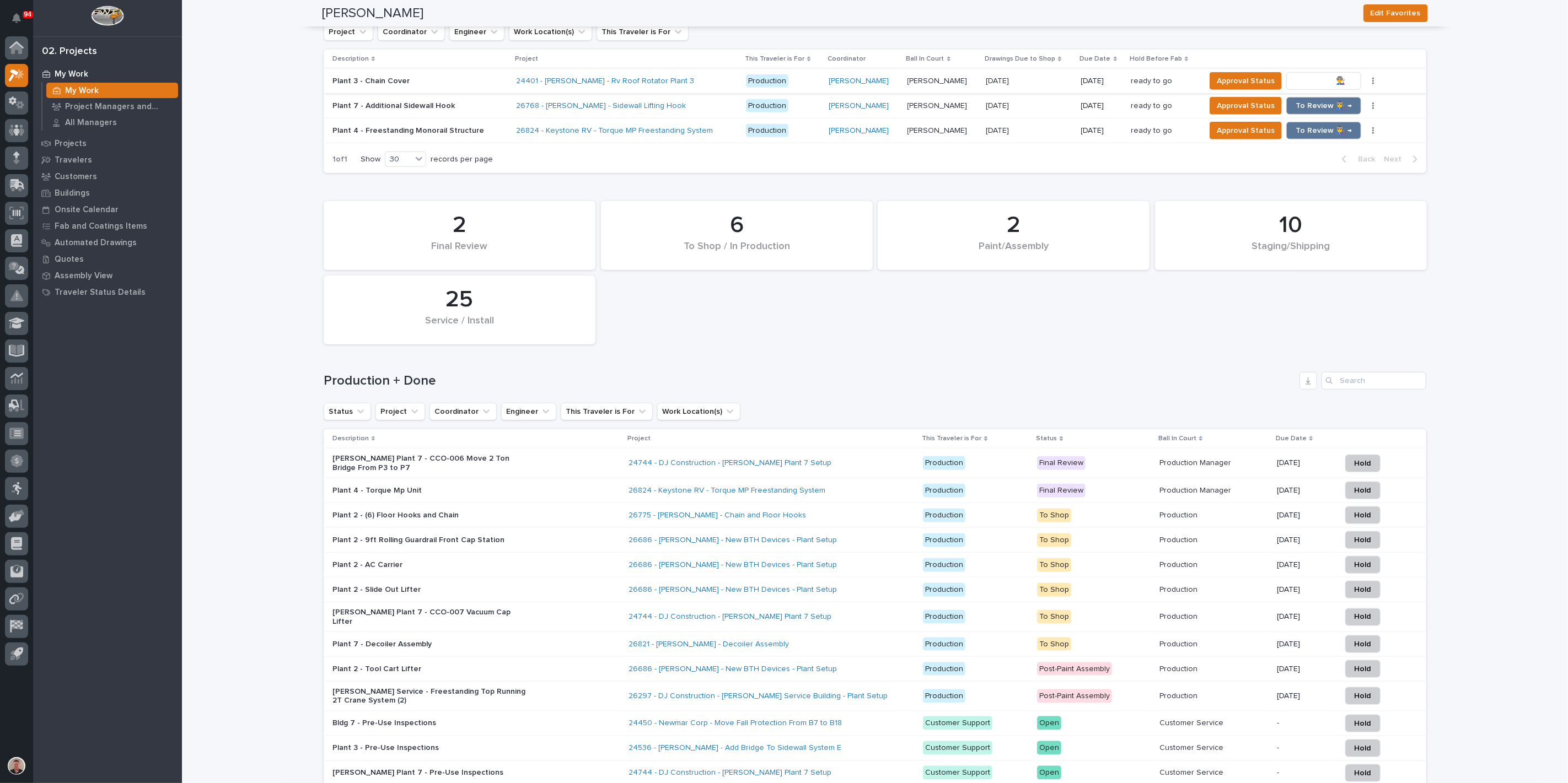
click at [1328, 87] on span "To Review 👨‍🏭 →" at bounding box center [1323, 80] width 56 height 13
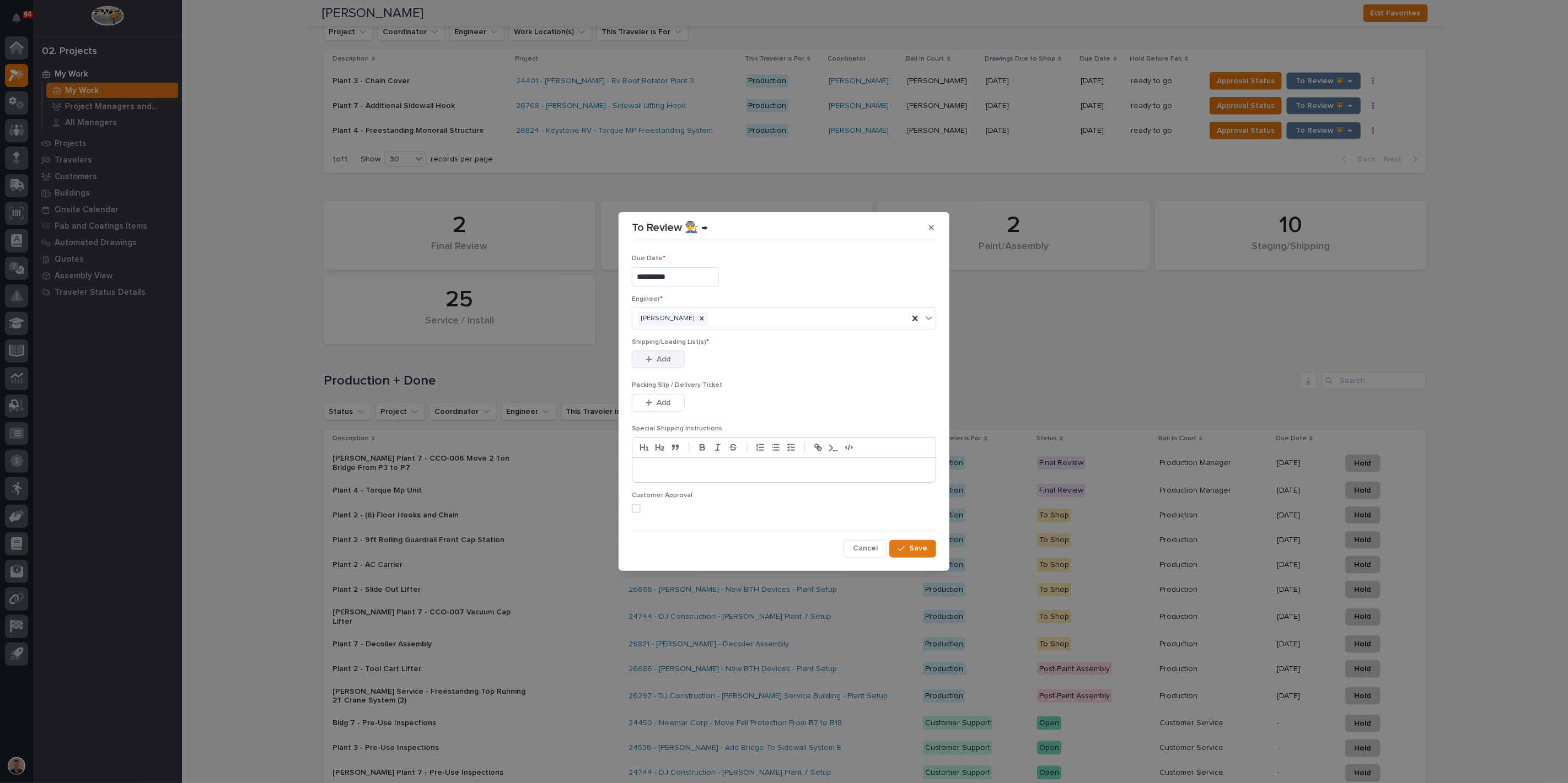
click at [671, 365] on span "Add" at bounding box center [664, 359] width 14 height 10
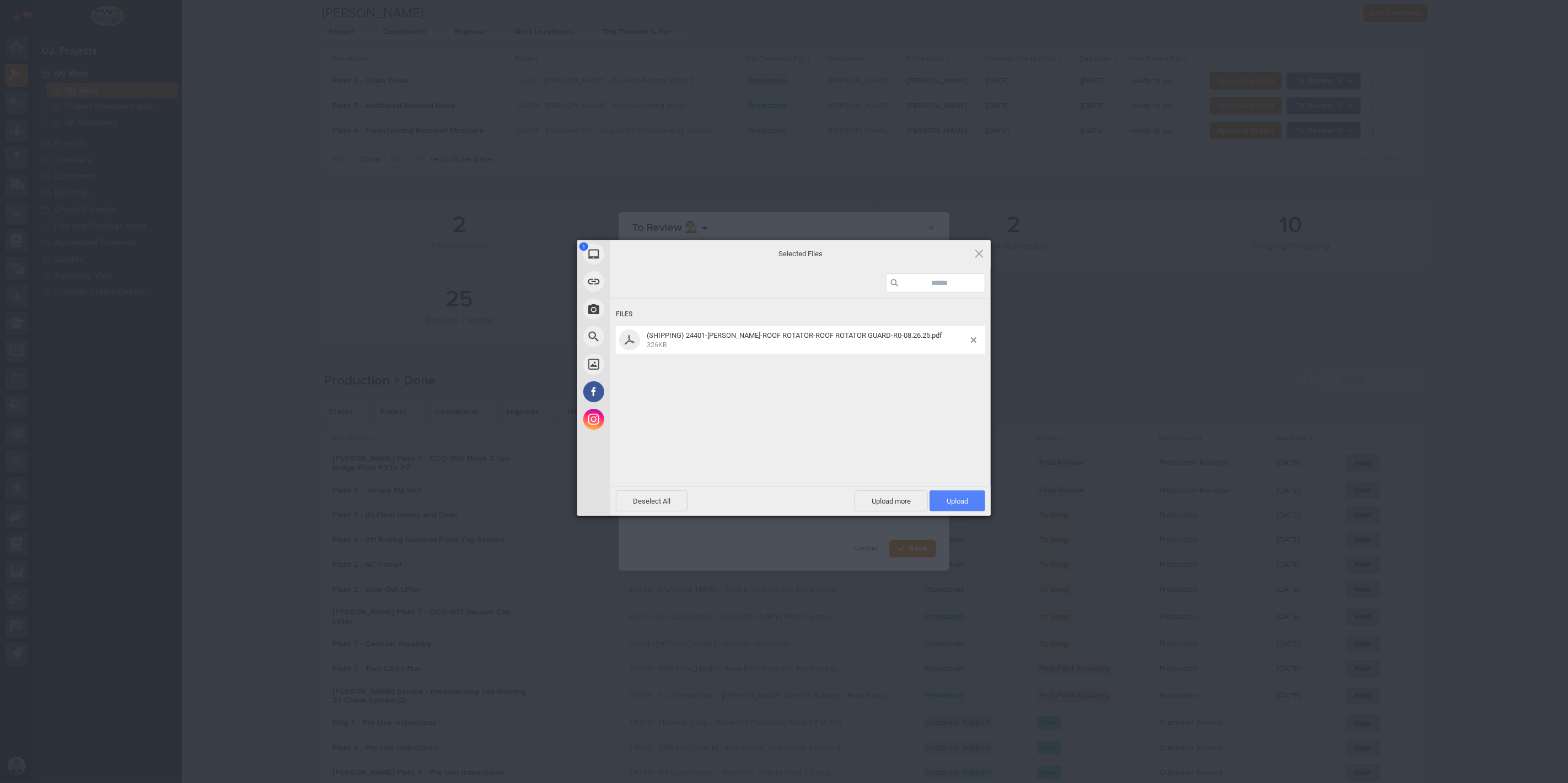
click at [943, 498] on span "Upload 1" at bounding box center [957, 501] width 55 height 21
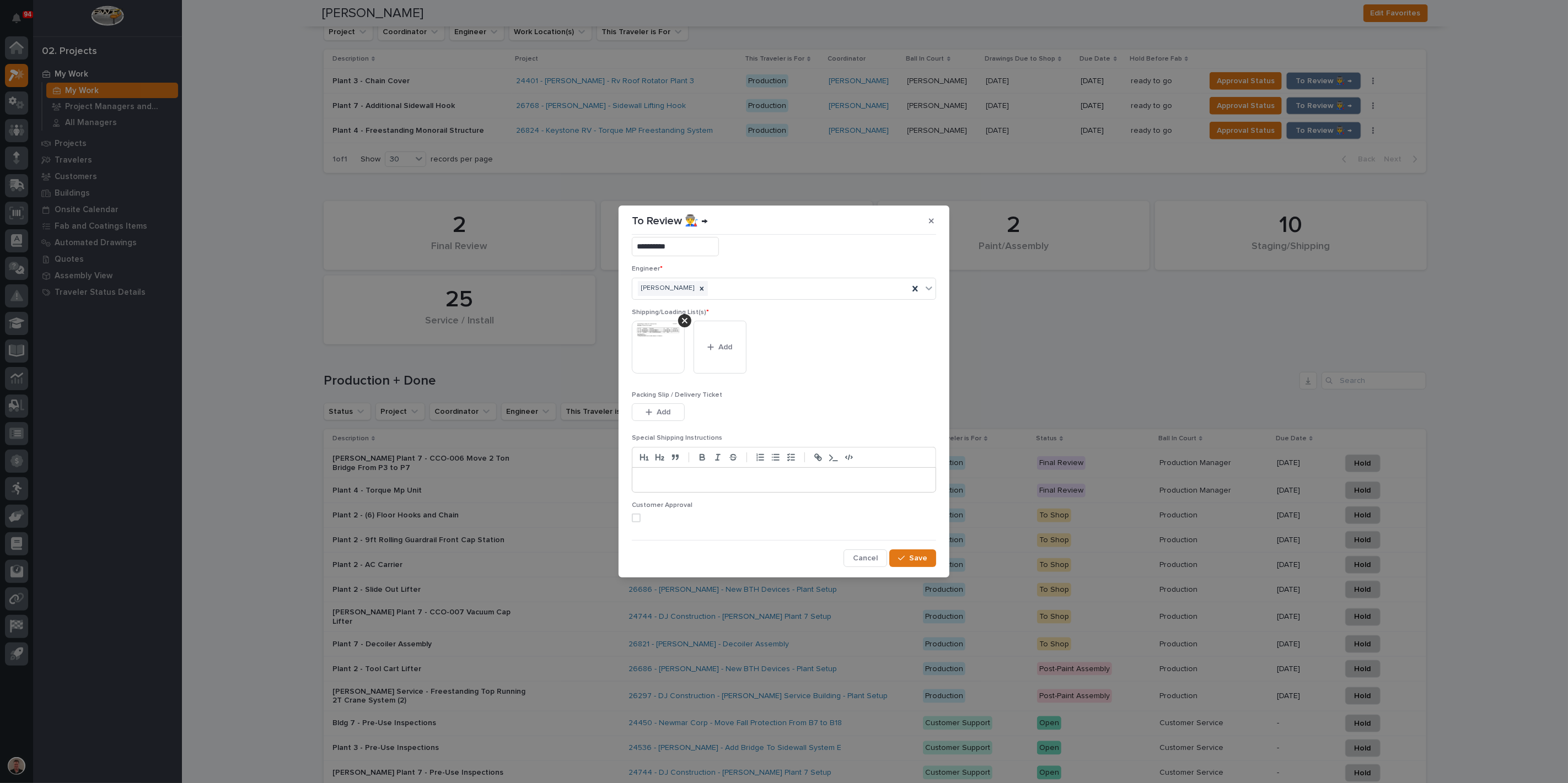
scroll to position [72, 0]
click at [641, 514] on span at bounding box center [636, 517] width 9 height 9
click at [898, 558] on icon "button" at bounding box center [901, 559] width 6 height 8
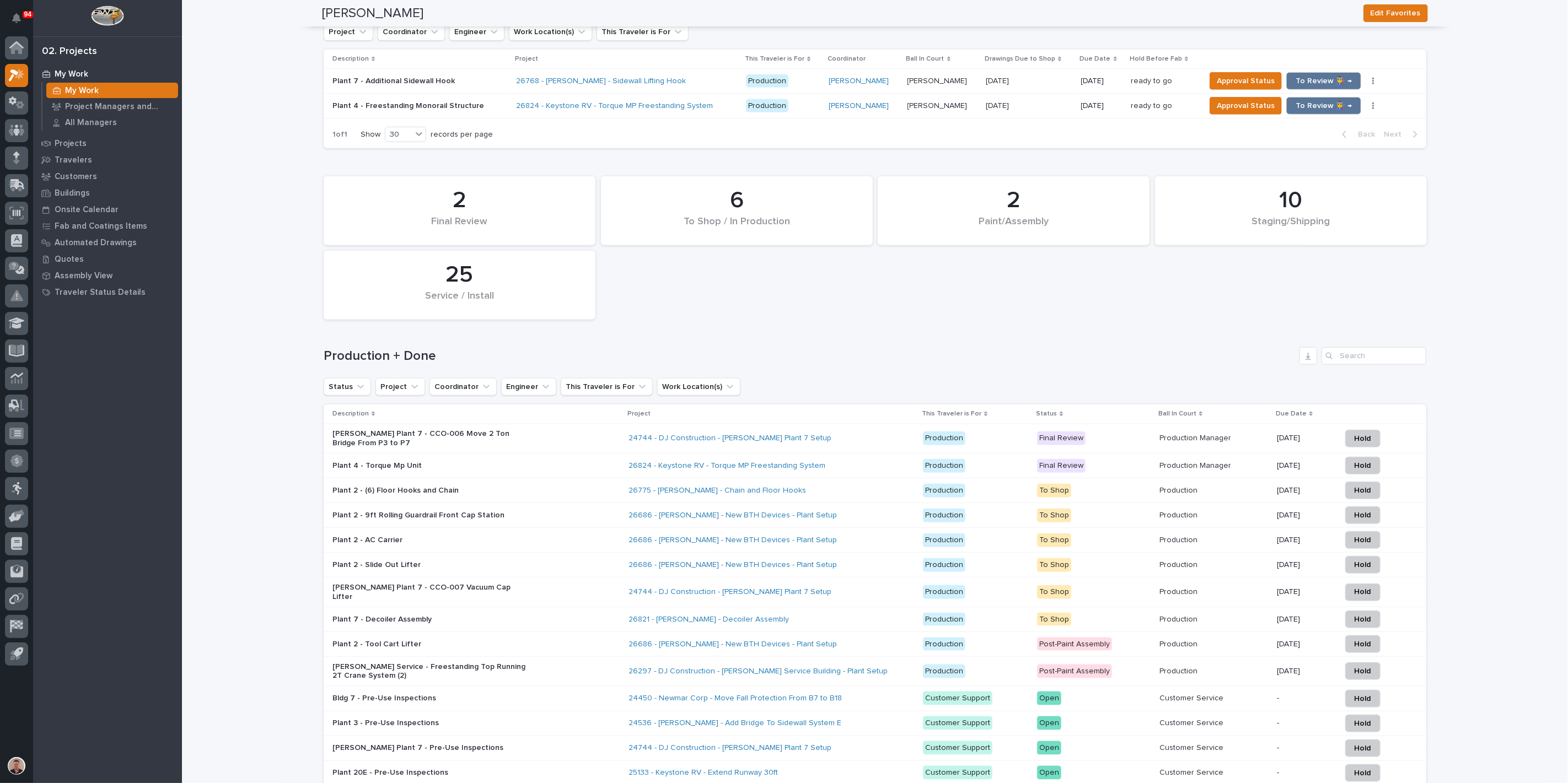
scroll to position [693, 0]
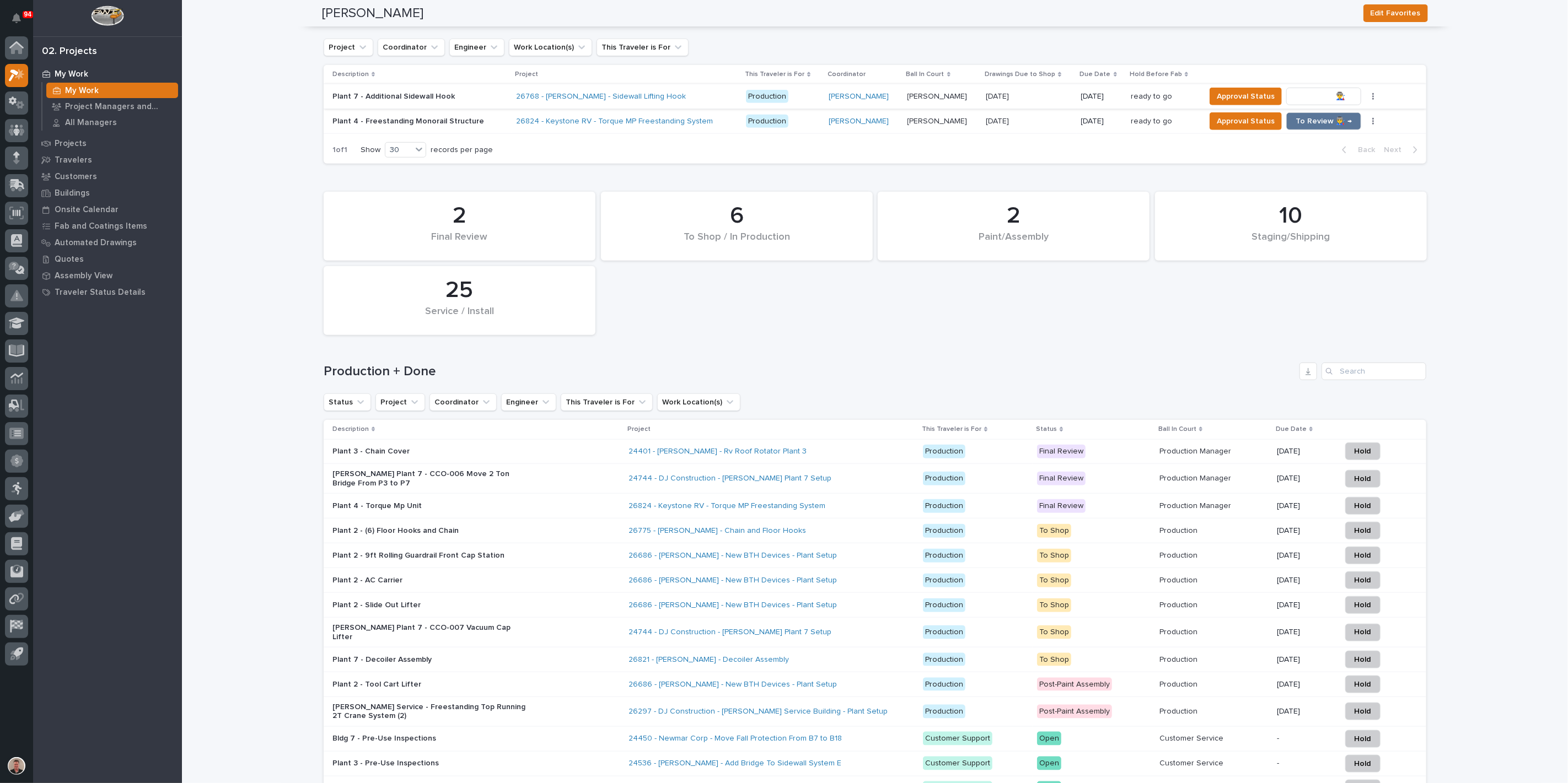
click at [1327, 103] on span "To Review 👨‍🏭 →" at bounding box center [1323, 96] width 56 height 13
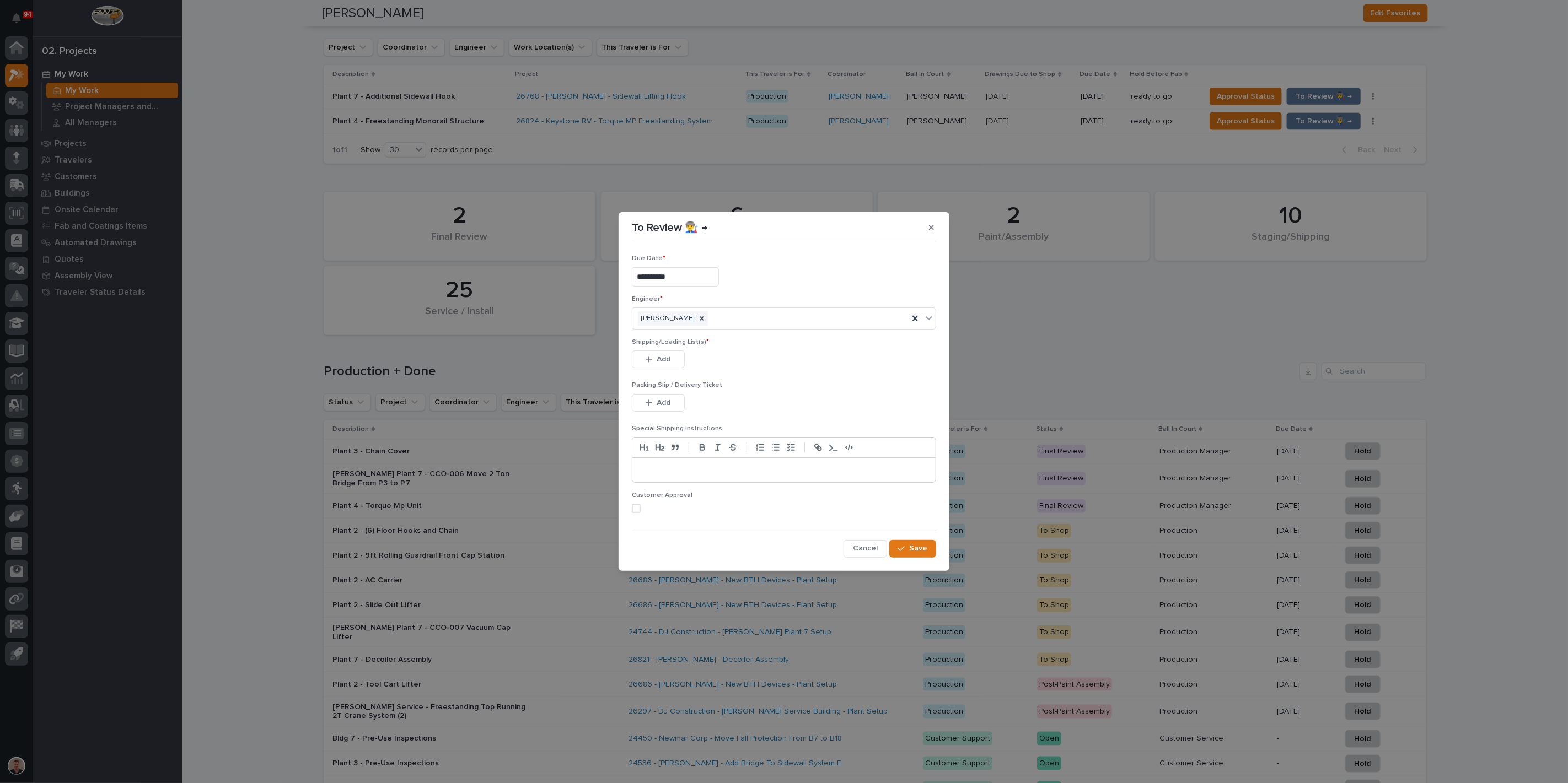
drag, startPoint x: 677, startPoint y: 371, endPoint x: 753, endPoint y: 353, distance: 78.1
click at [677, 369] on button "Add" at bounding box center [659, 359] width 53 height 18
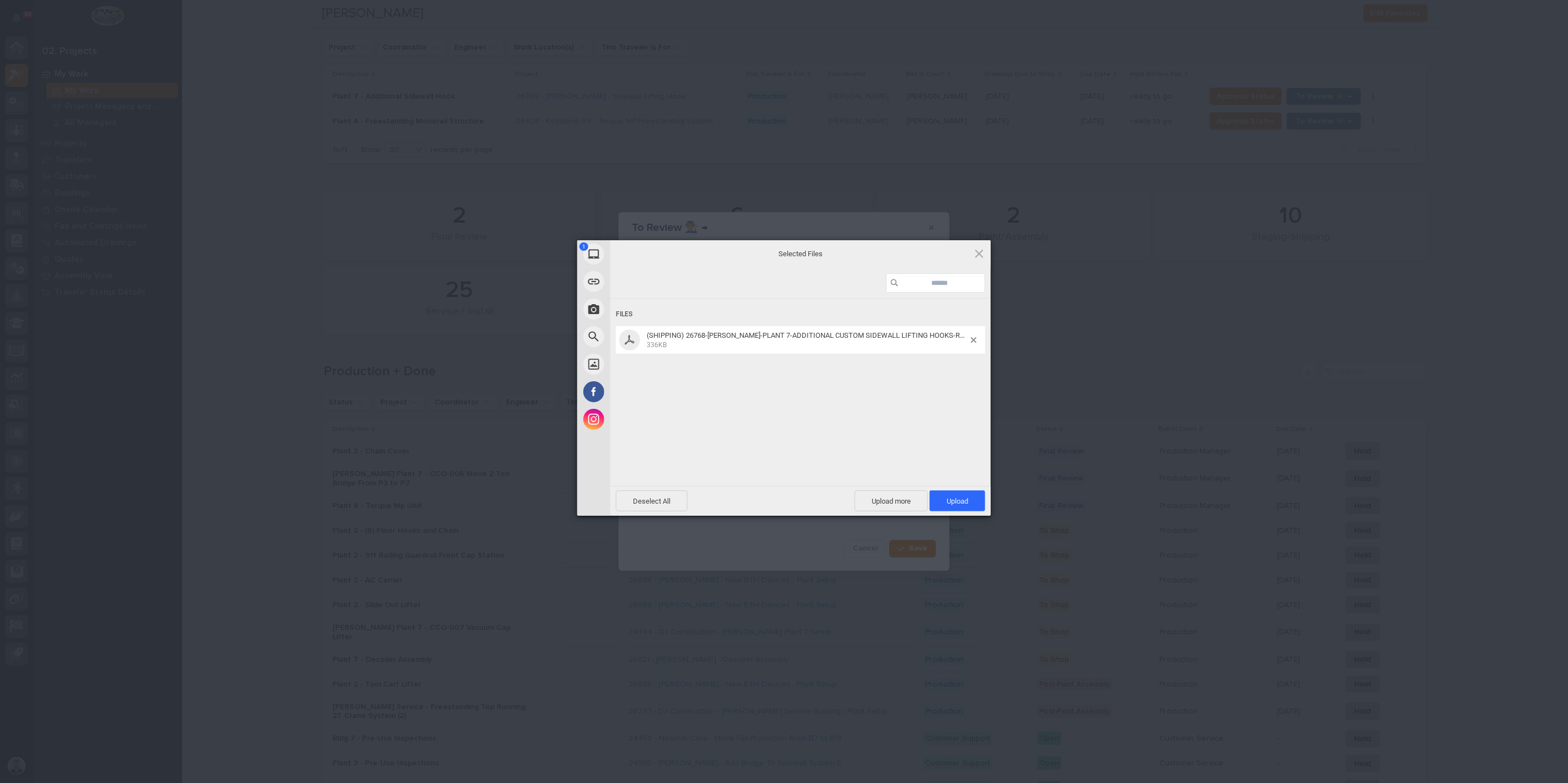
drag, startPoint x: 945, startPoint y: 500, endPoint x: 926, endPoint y: 464, distance: 40.7
click at [947, 500] on span "Upload 1" at bounding box center [957, 501] width 55 height 21
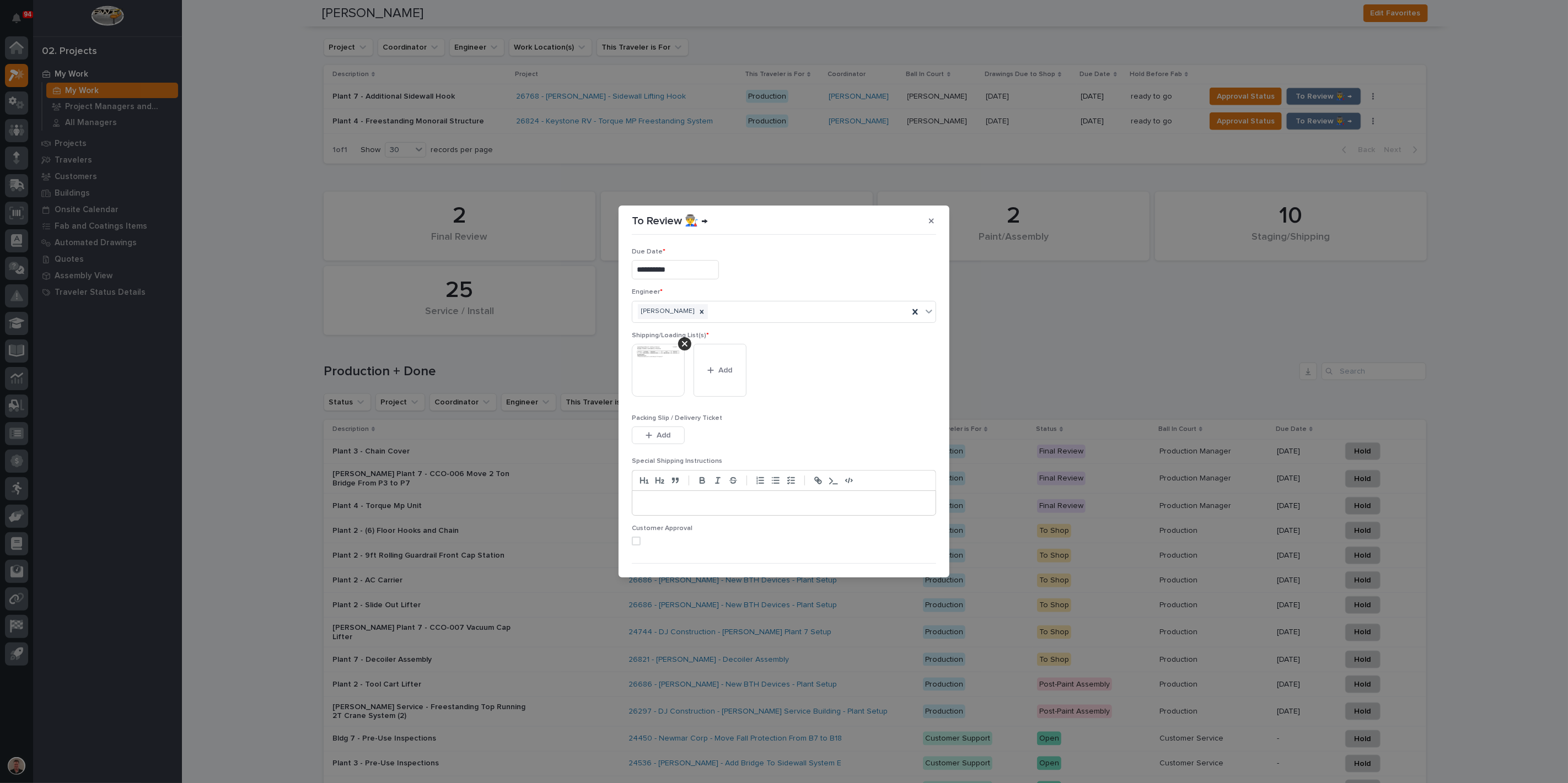
scroll to position [72, 0]
click at [637, 513] on span at bounding box center [636, 517] width 9 height 9
click at [898, 559] on div "button" at bounding box center [903, 559] width 11 height 8
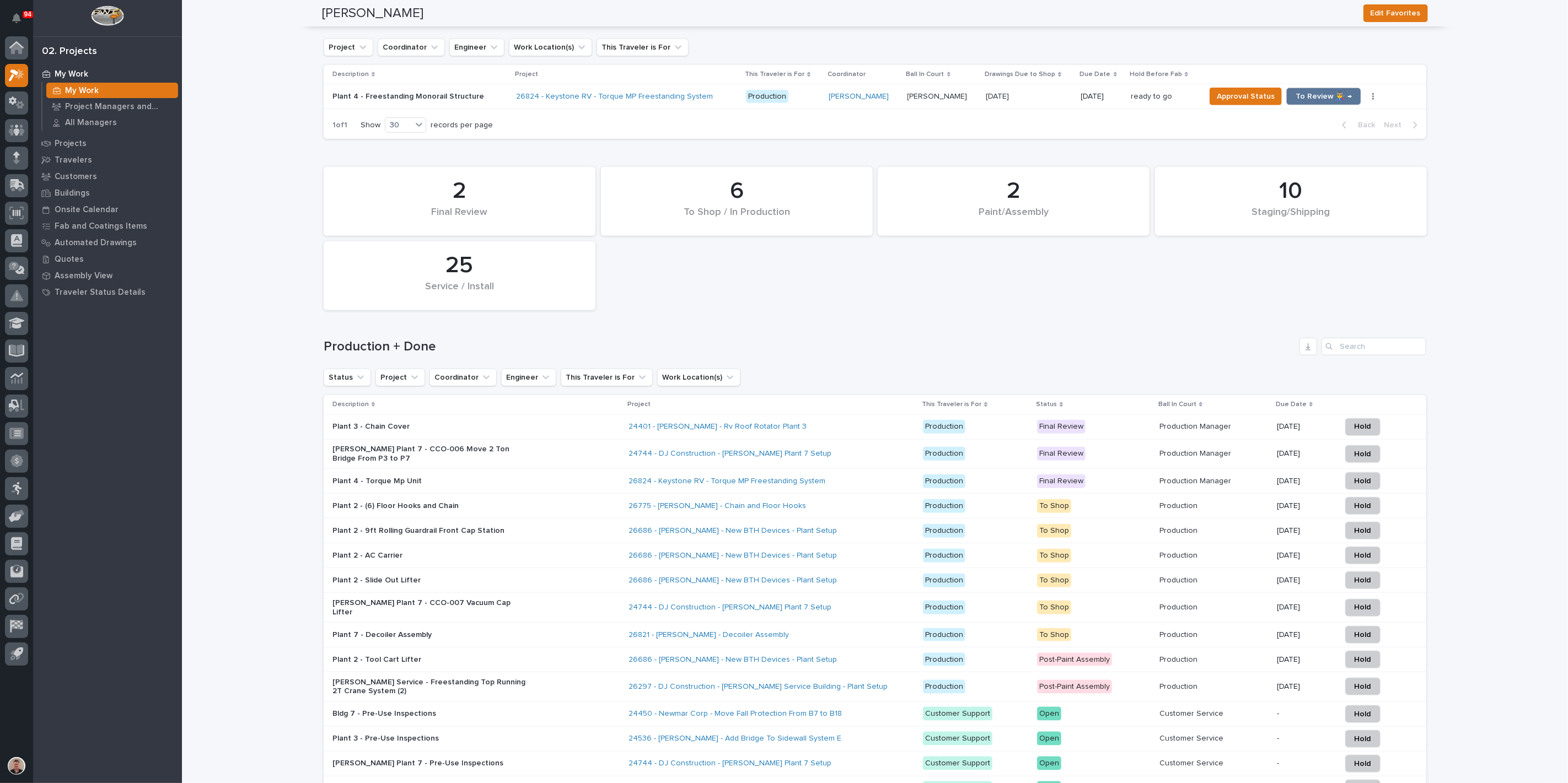
scroll to position [677, 0]
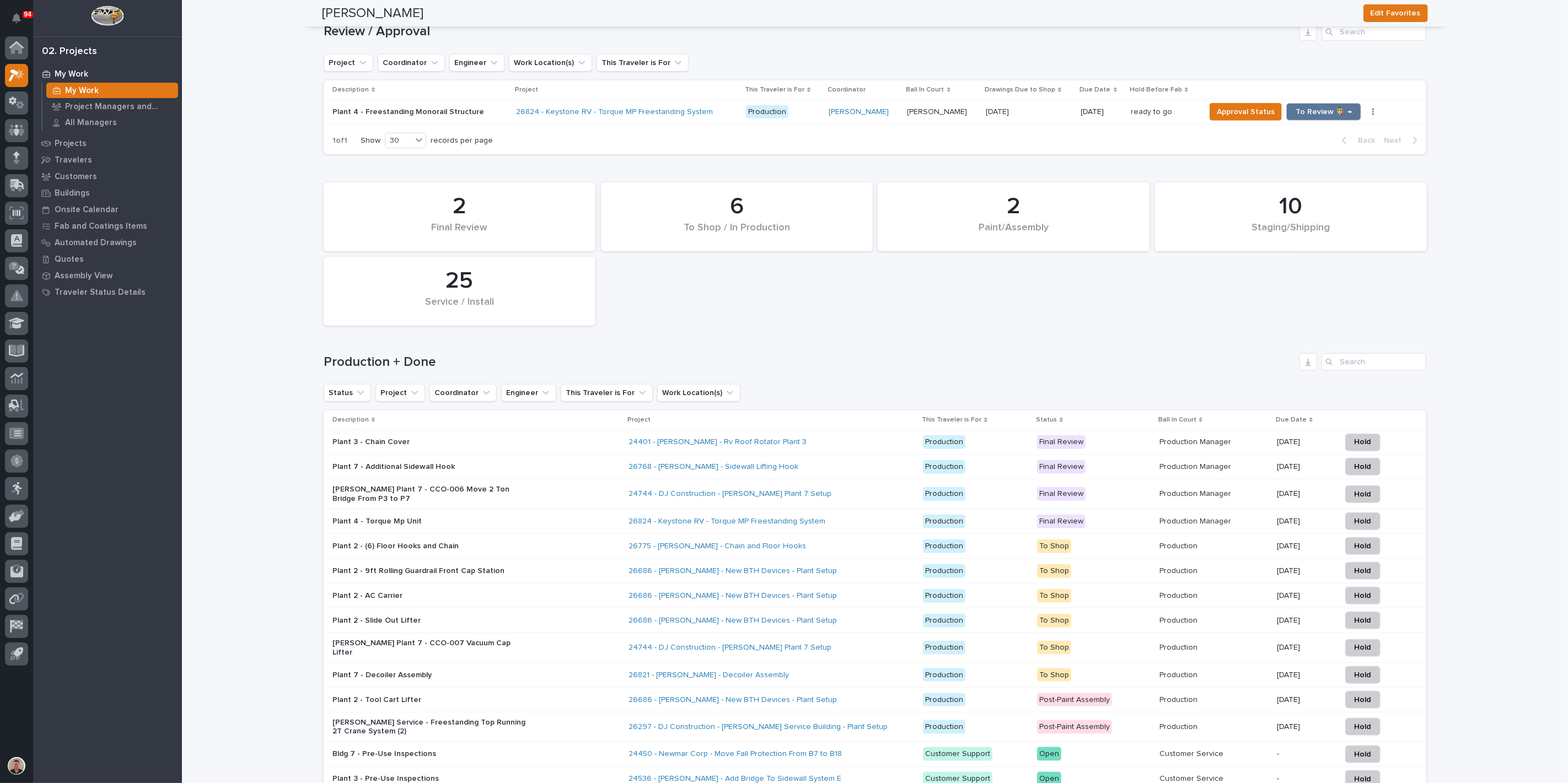
click at [811, 124] on td "Production" at bounding box center [782, 111] width 83 height 25
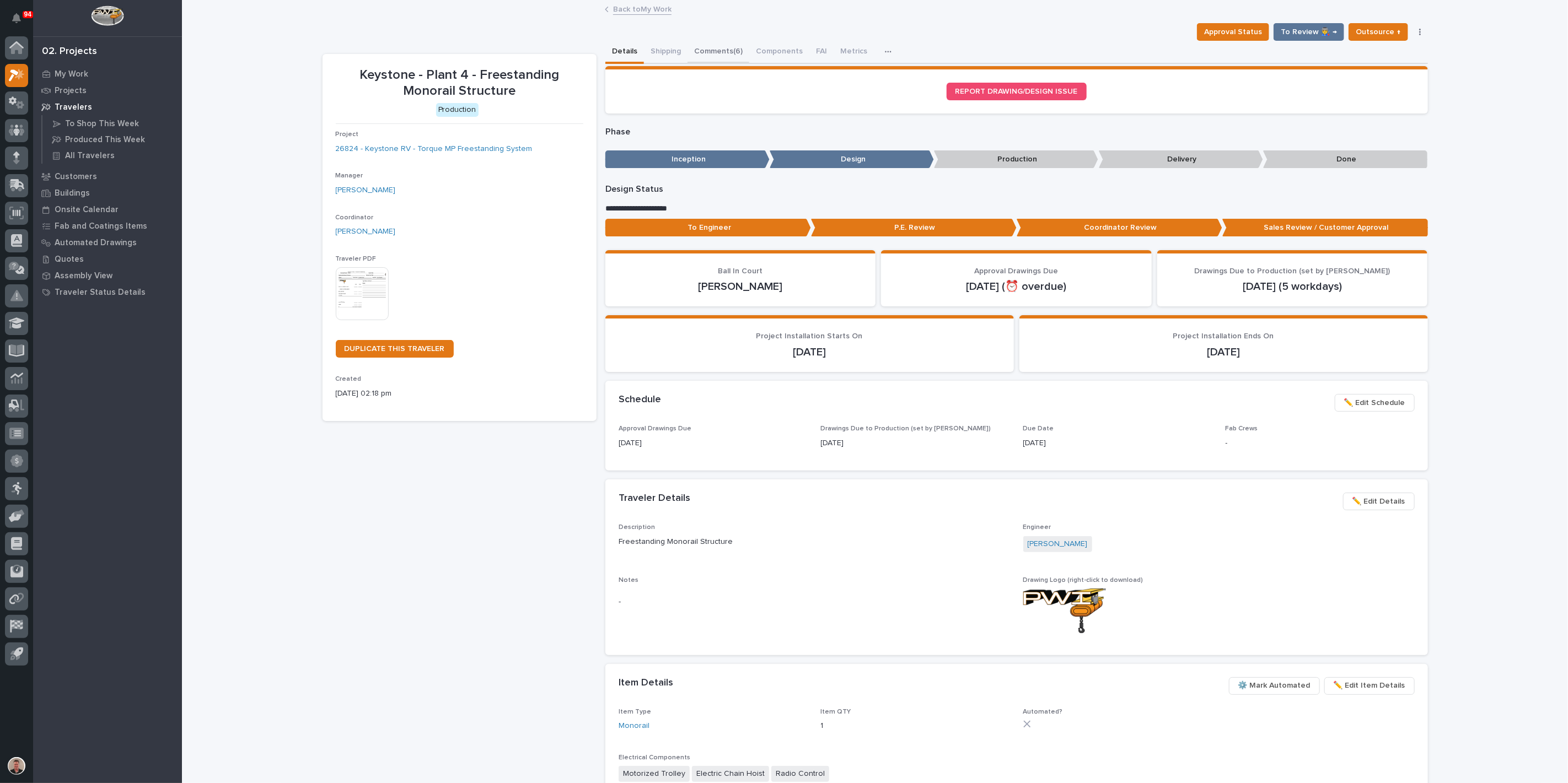
click at [737, 60] on button "Comments (6)" at bounding box center [718, 52] width 62 height 23
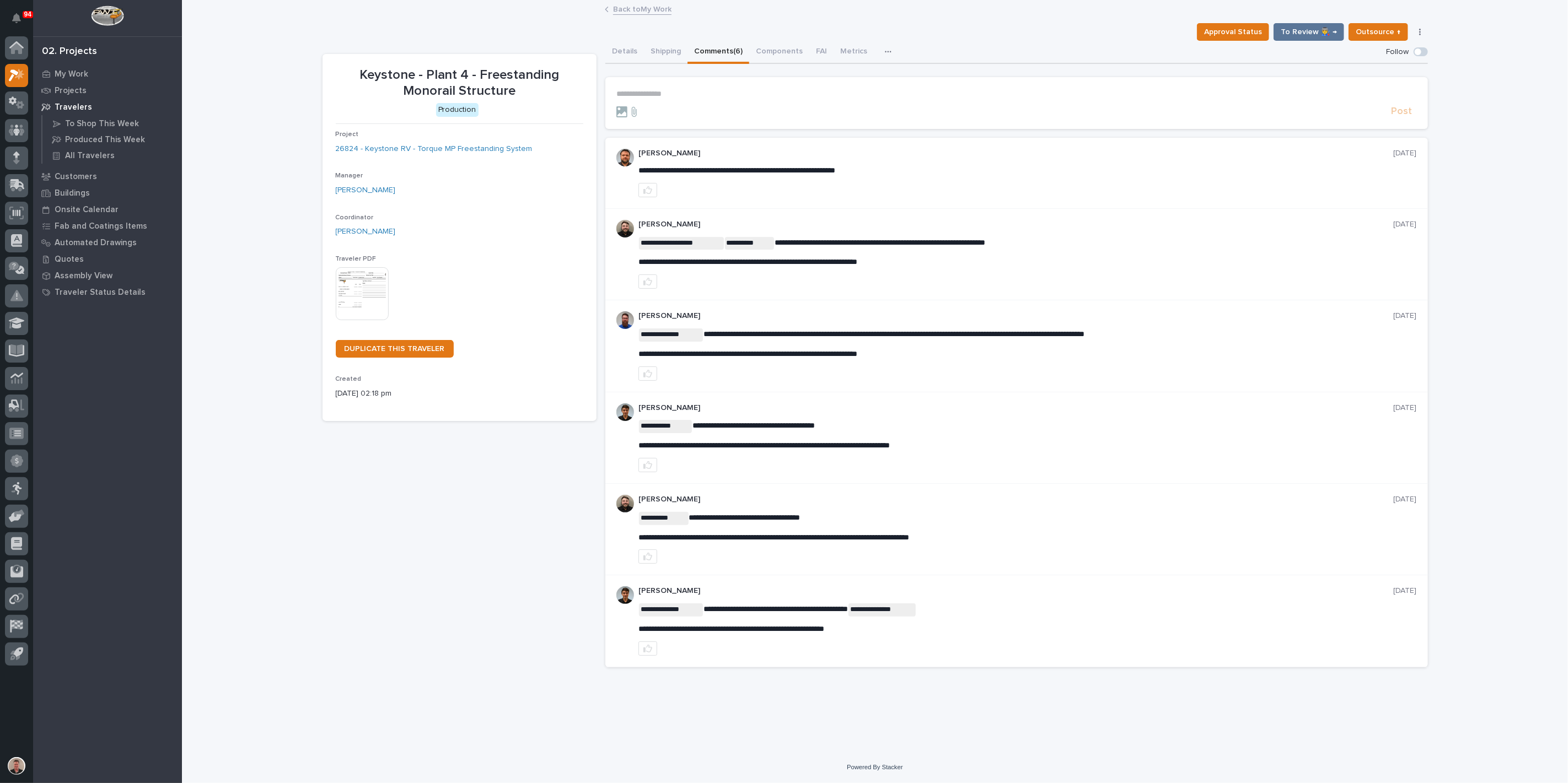
click at [673, 99] on p "**********" at bounding box center [1016, 94] width 800 height 9
click at [675, 122] on button "[PERSON_NAME]" at bounding box center [649, 126] width 65 height 11
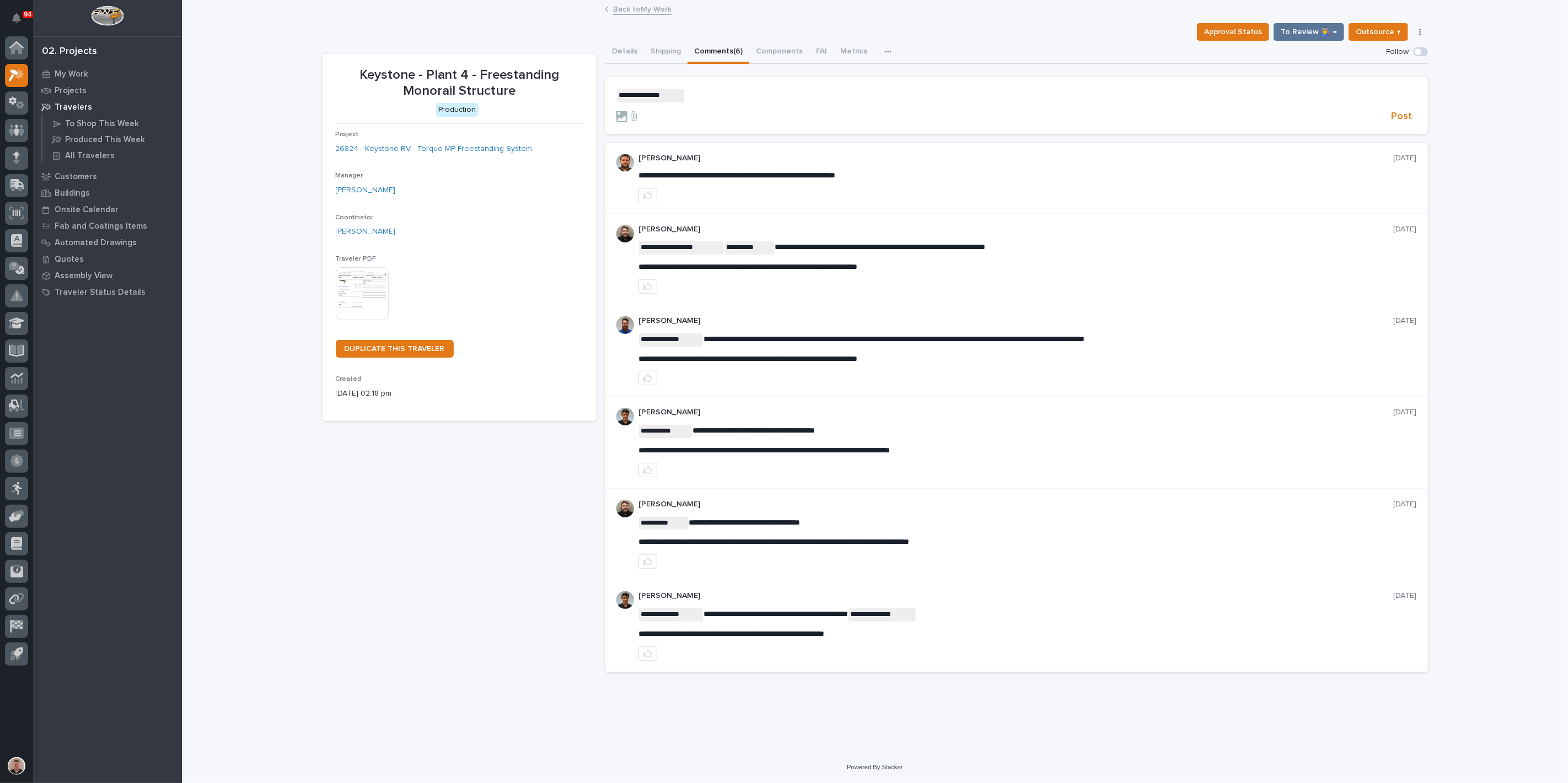
click at [707, 103] on p "**********" at bounding box center [1016, 96] width 800 height 13
click at [1391, 123] on span "Post" at bounding box center [1401, 116] width 21 height 12
